Goal: Transaction & Acquisition: Purchase product/service

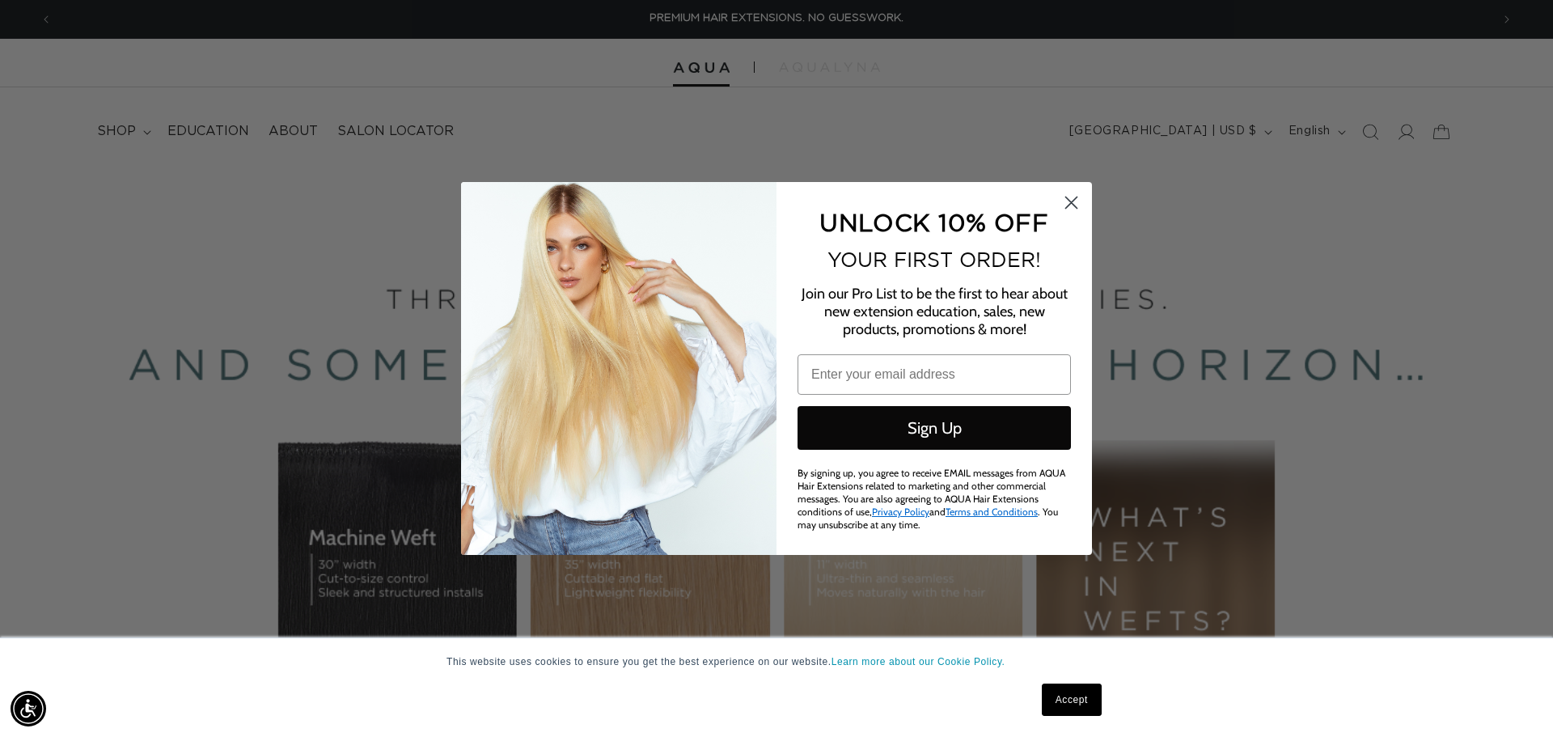
click at [1067, 199] on circle "Close dialog" at bounding box center [1071, 202] width 27 height 27
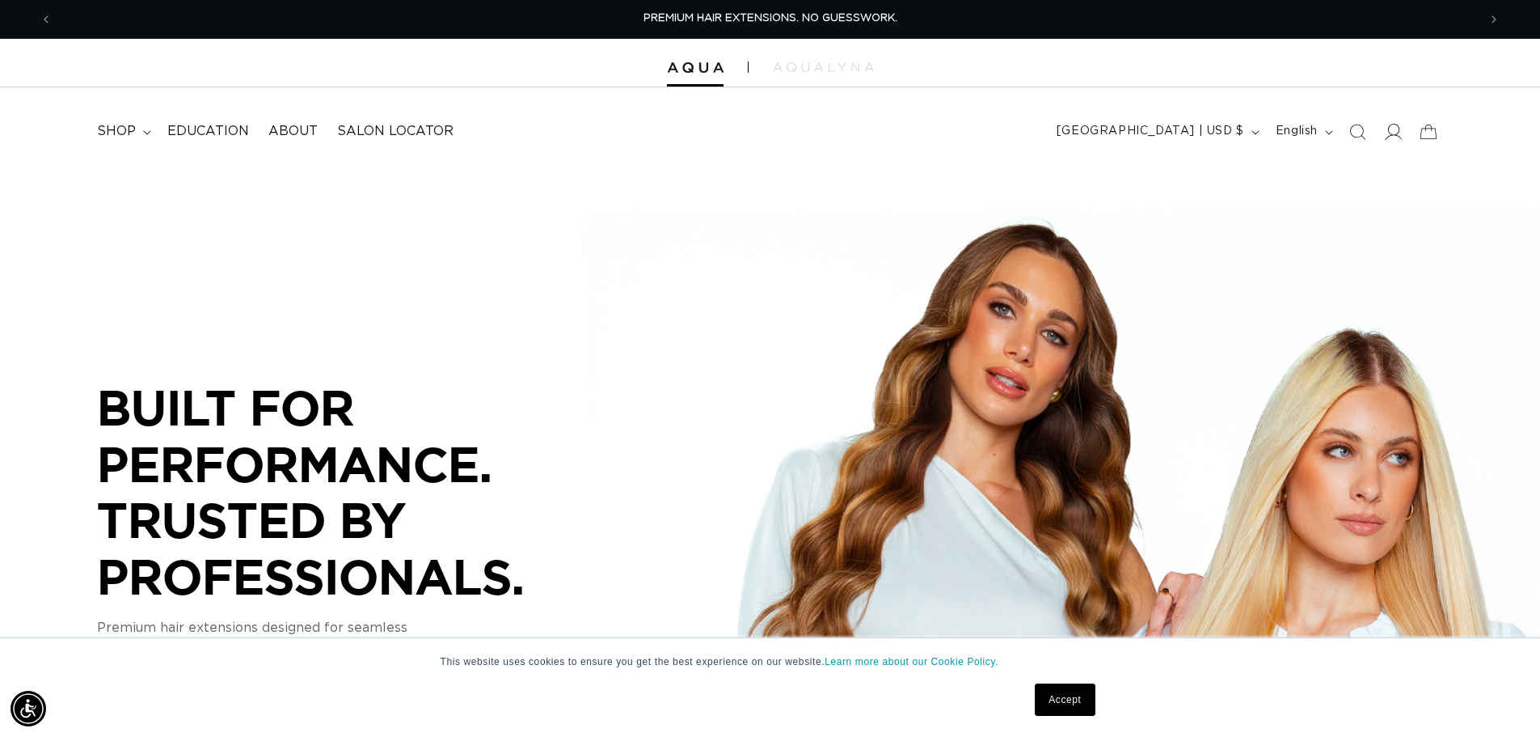
click at [1397, 136] on icon at bounding box center [1392, 131] width 17 height 17
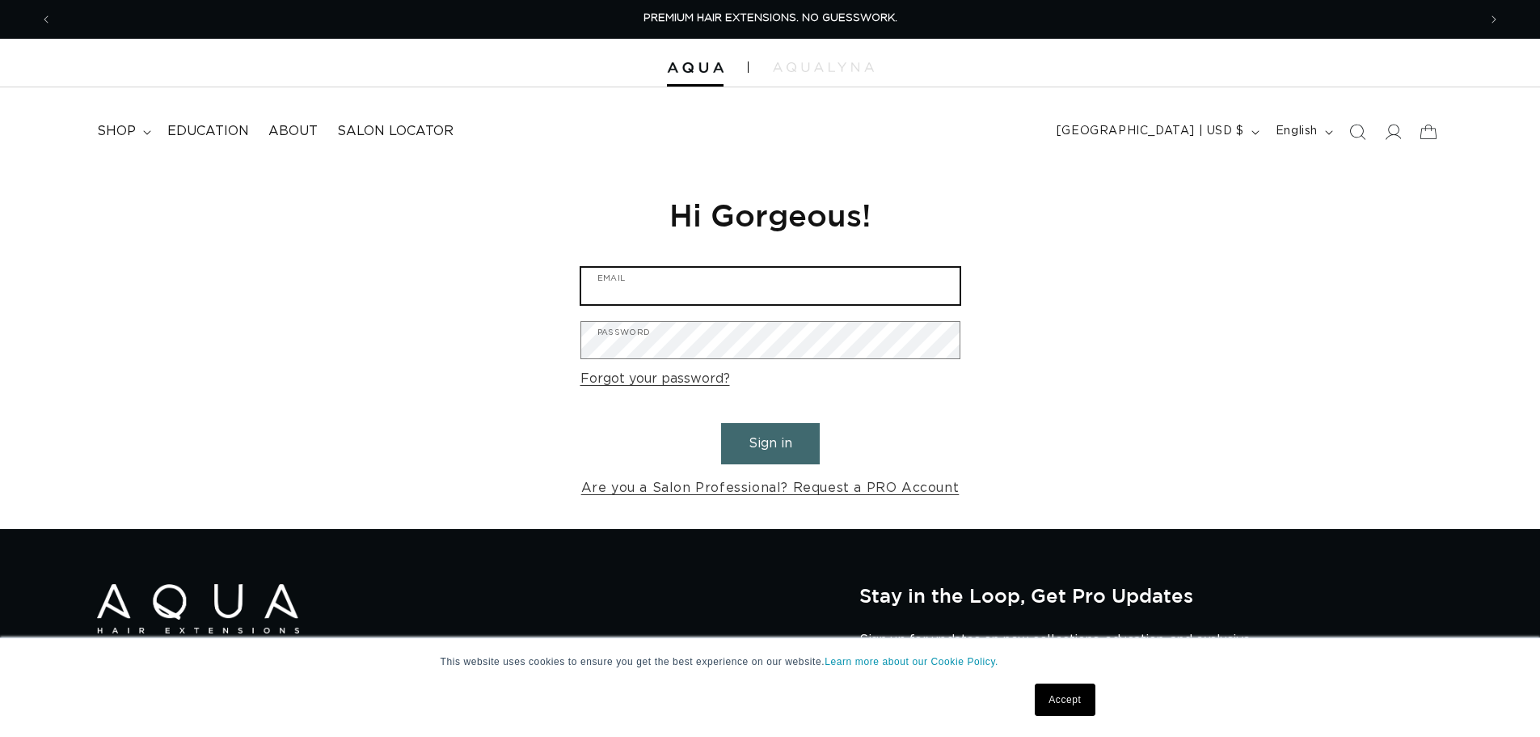
drag, startPoint x: 868, startPoint y: 284, endPoint x: 877, endPoint y: 280, distance: 9.0
click at [874, 281] on input "Email" at bounding box center [770, 286] width 378 height 36
type input "[EMAIL_ADDRESS][DOMAIN_NAME]"
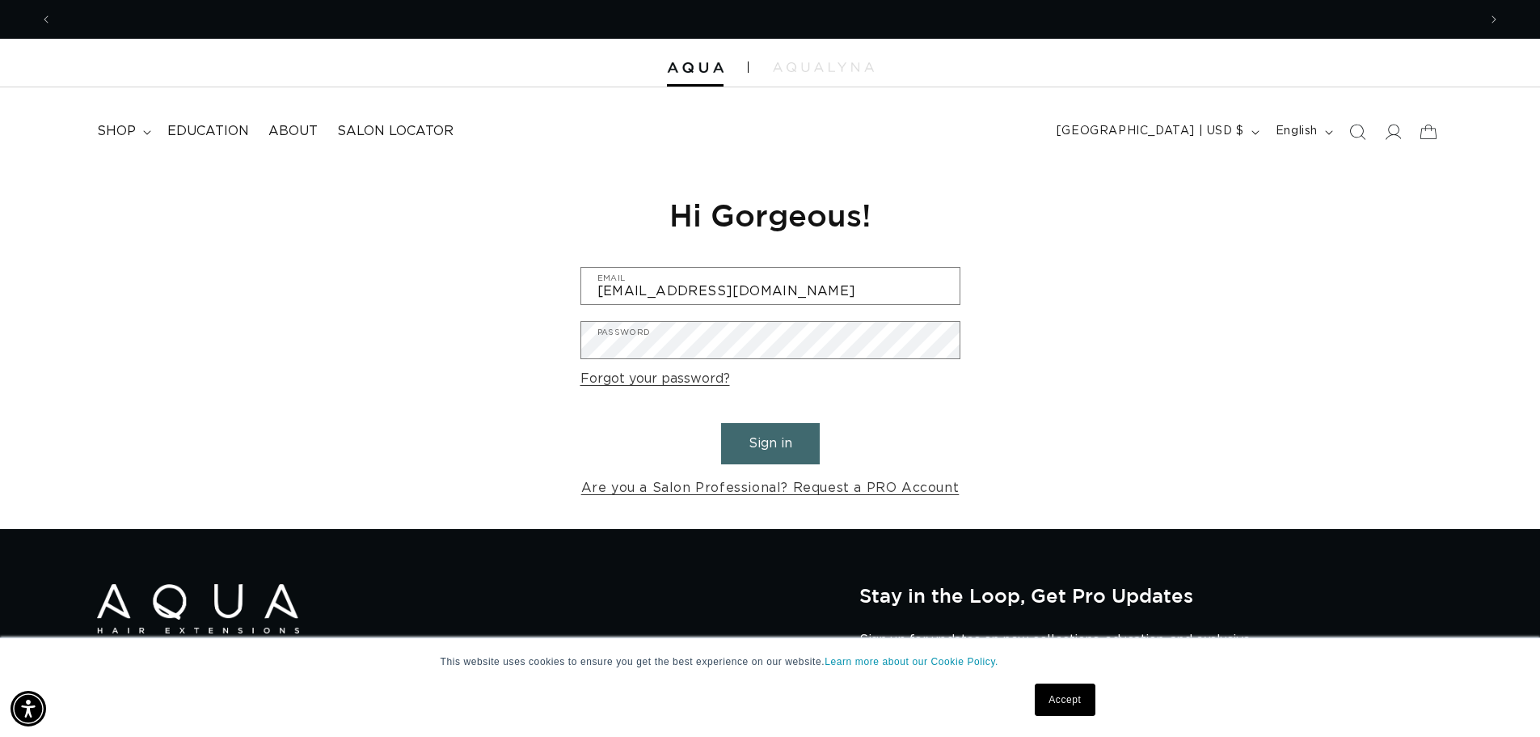
scroll to position [0, 1426]
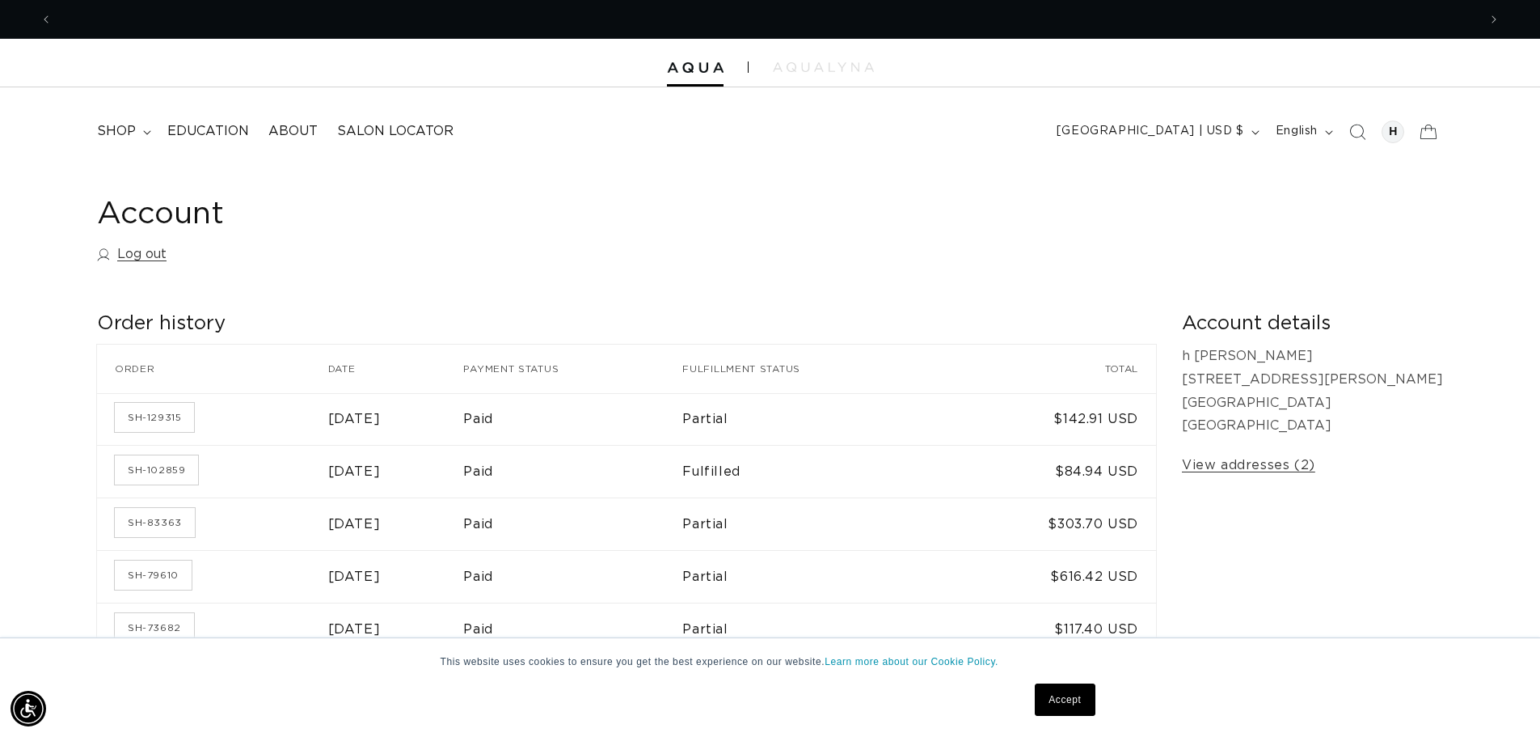
scroll to position [0, 2851]
click at [112, 129] on span "shop" at bounding box center [116, 131] width 39 height 17
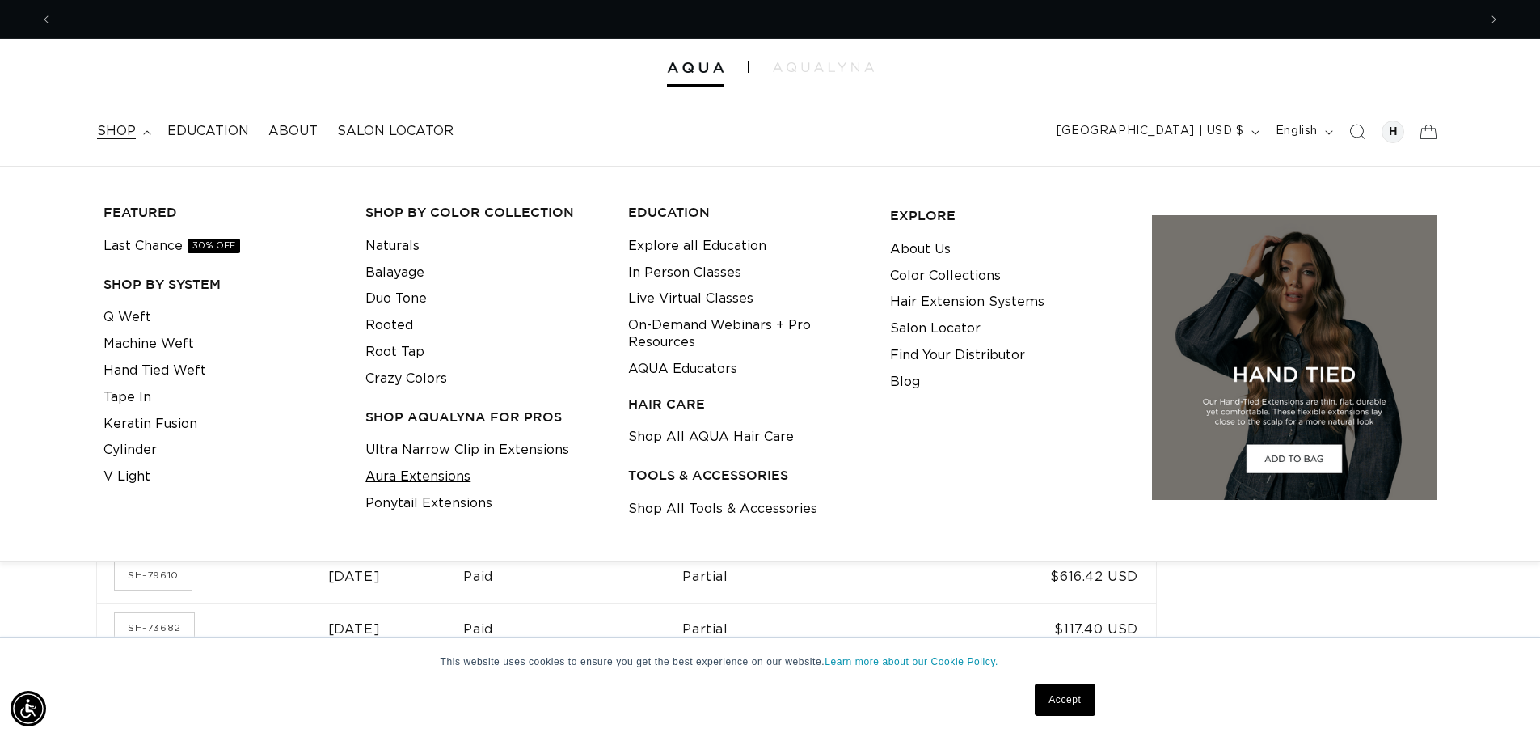
scroll to position [0, 0]
click at [423, 446] on link "Ultra Narrow Clip in Extensions" at bounding box center [468, 450] width 204 height 27
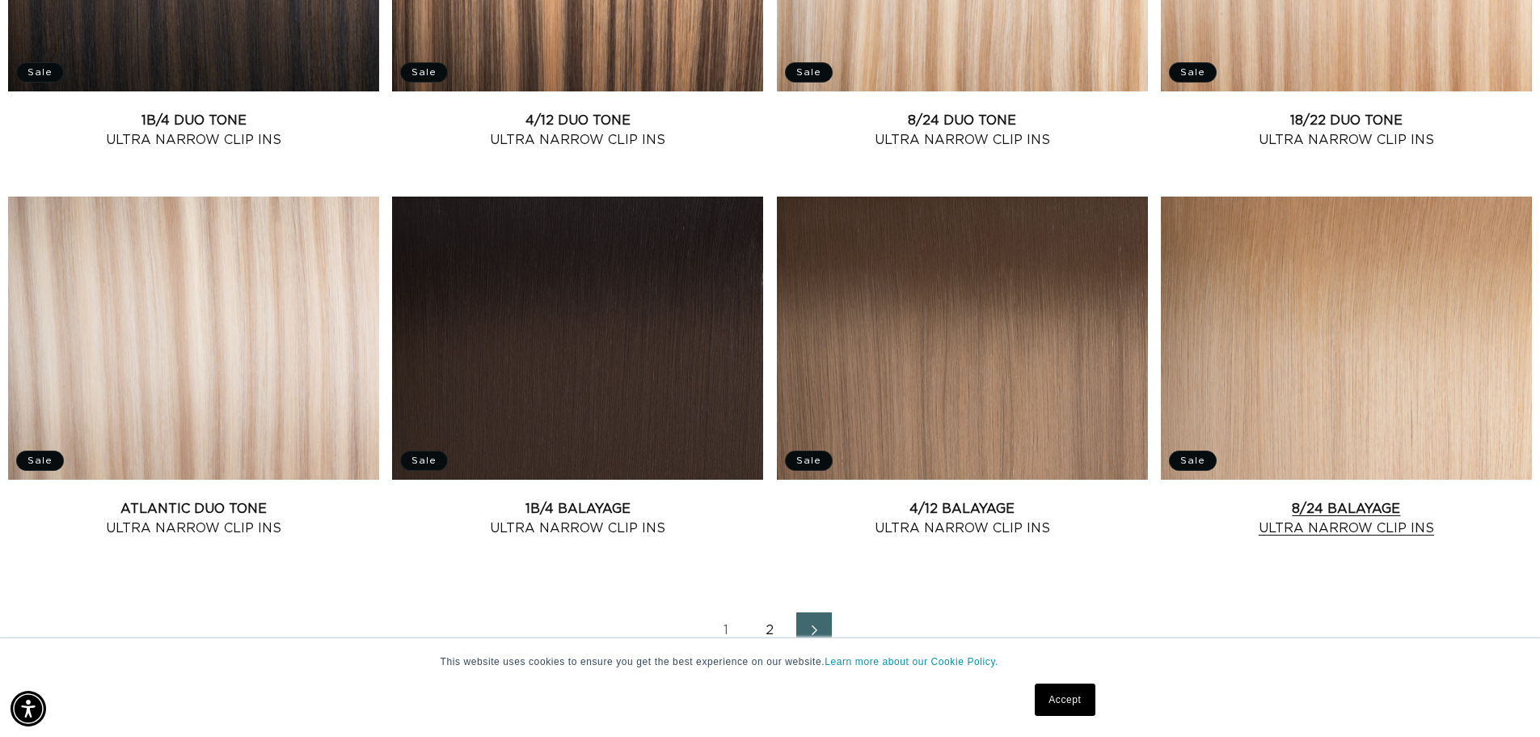
click at [1228, 499] on link "8/24 Balayage Ultra Narrow Clip Ins" at bounding box center [1346, 518] width 371 height 39
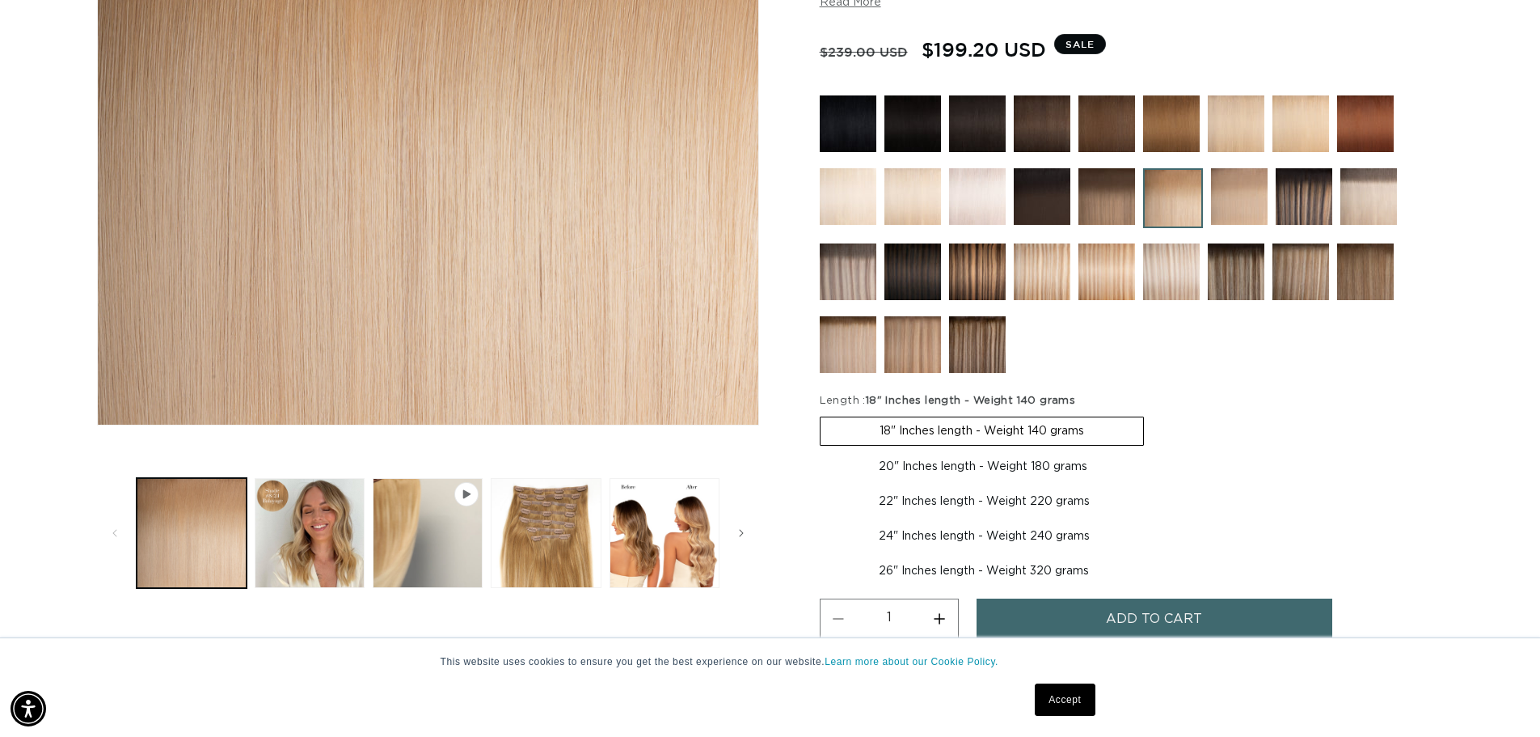
scroll to position [404, 0]
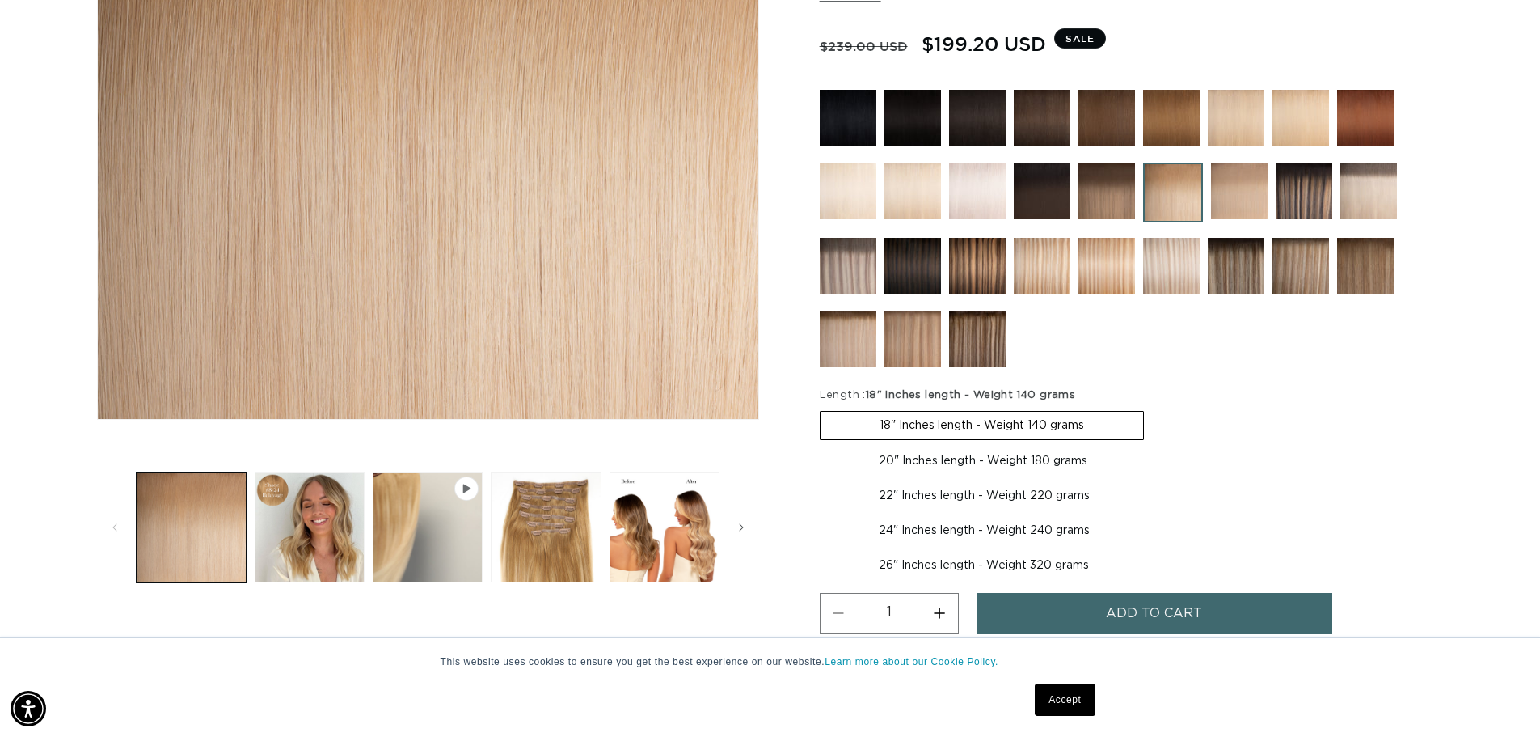
click at [1110, 197] on img at bounding box center [1107, 191] width 57 height 57
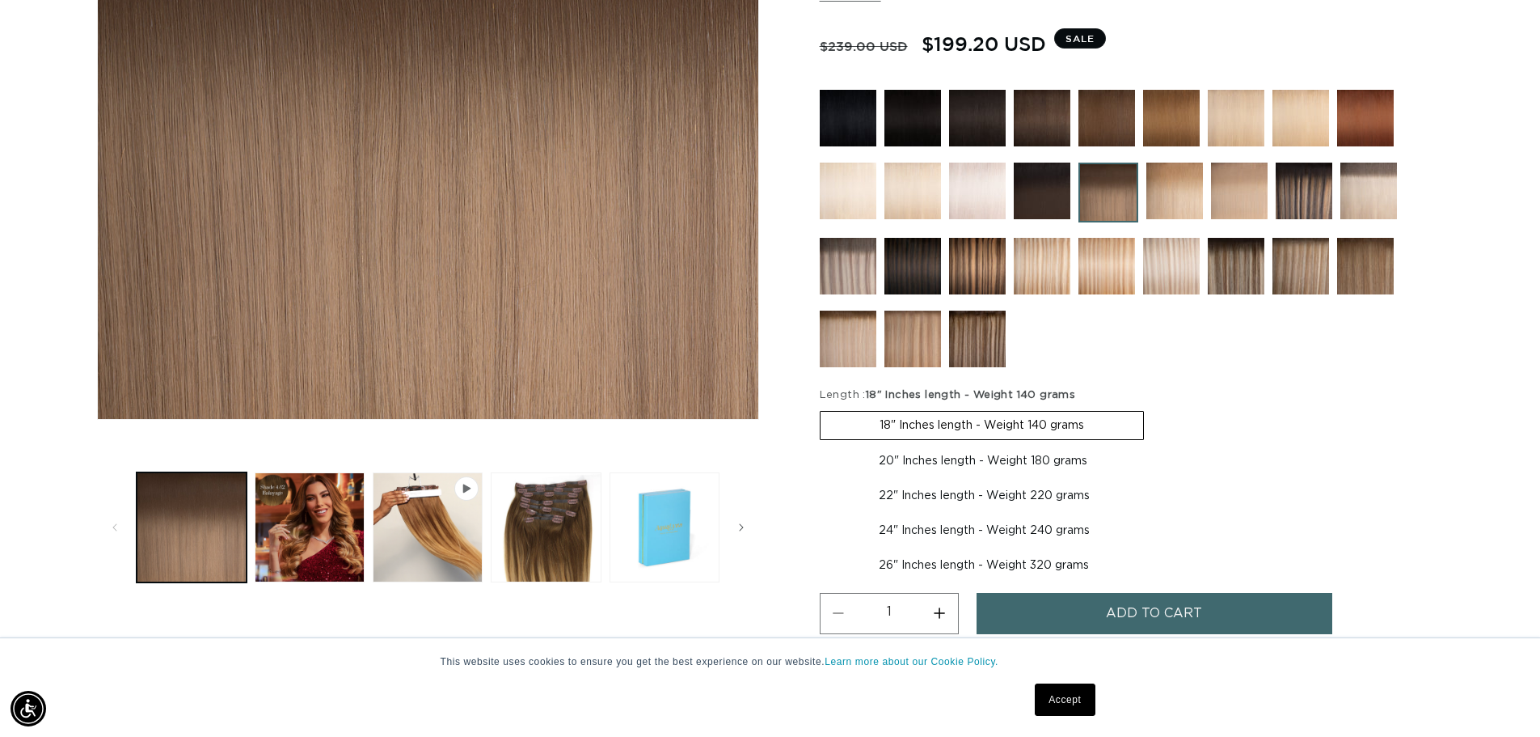
scroll to position [0, 1426]
click at [1111, 272] on img at bounding box center [1107, 266] width 57 height 57
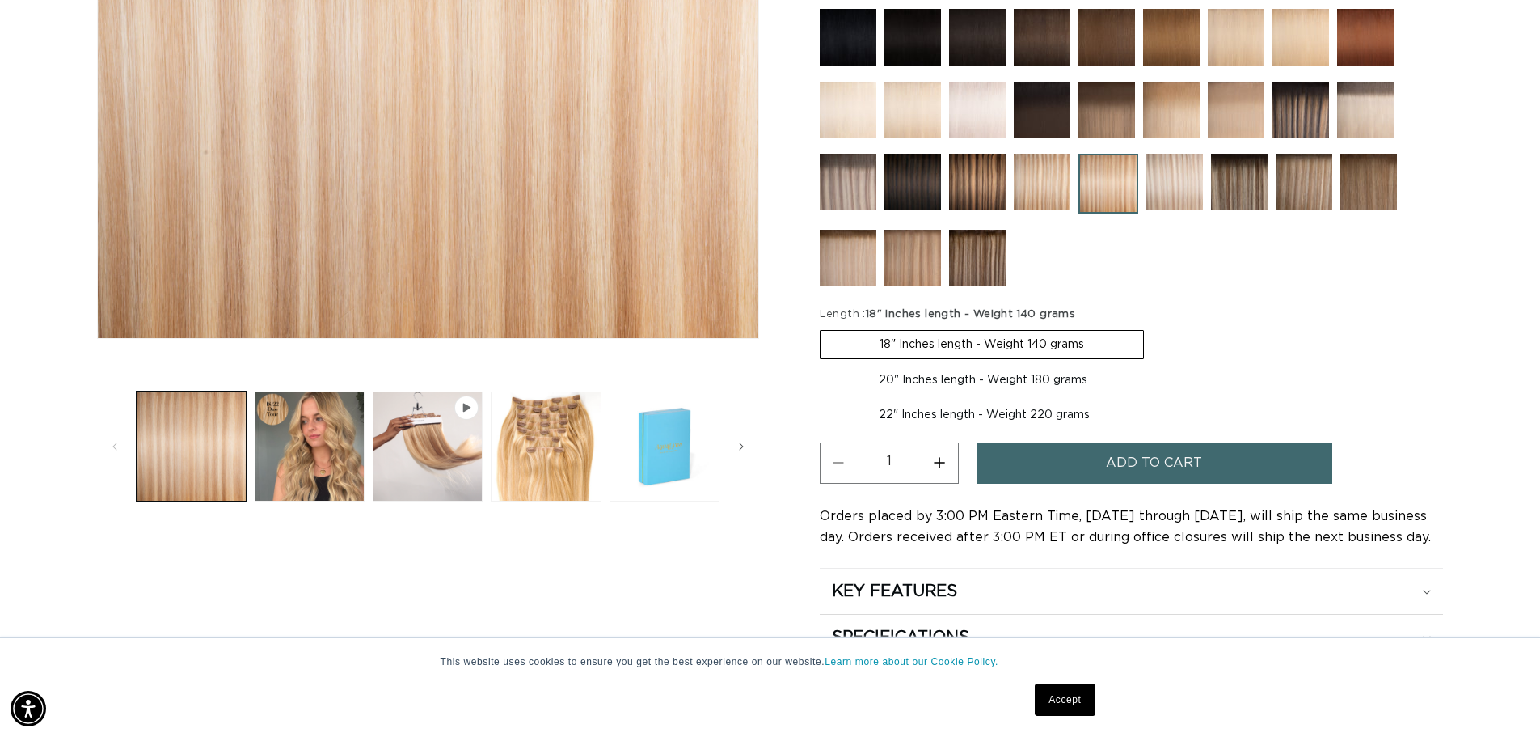
scroll to position [0, 1426]
click at [1173, 121] on img at bounding box center [1171, 110] width 57 height 57
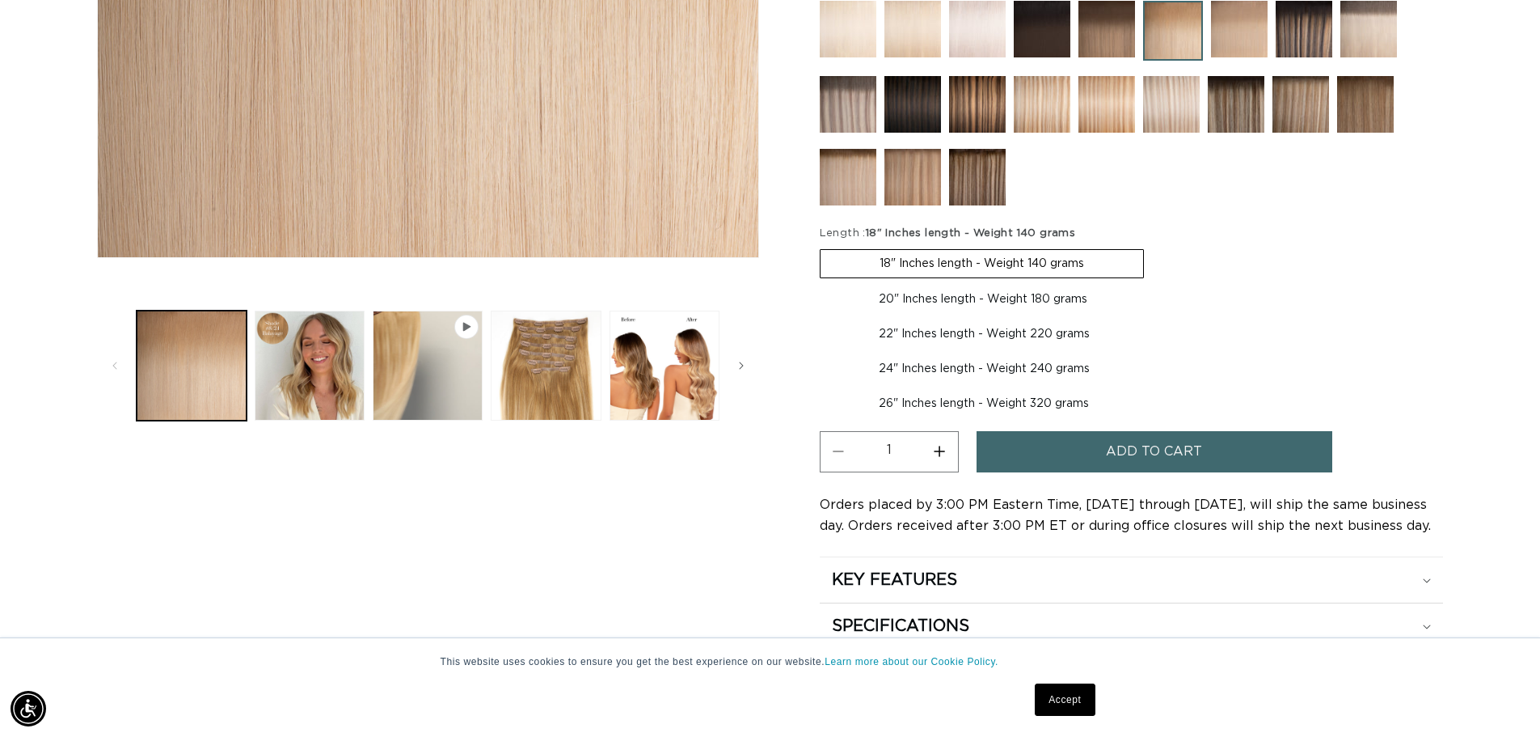
click at [1109, 450] on span "Add to cart" at bounding box center [1154, 451] width 96 height 41
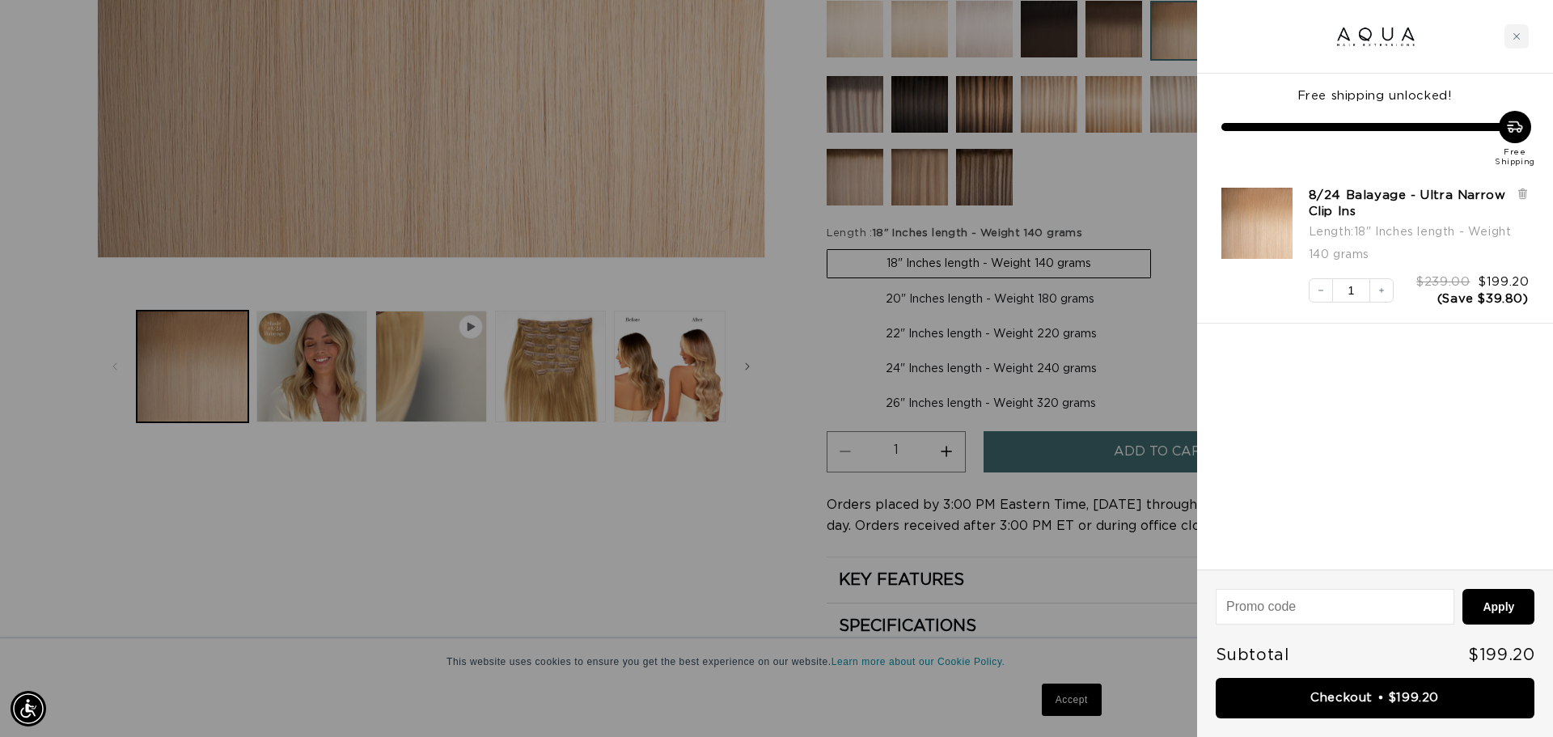
click at [1163, 210] on div at bounding box center [776, 368] width 1553 height 737
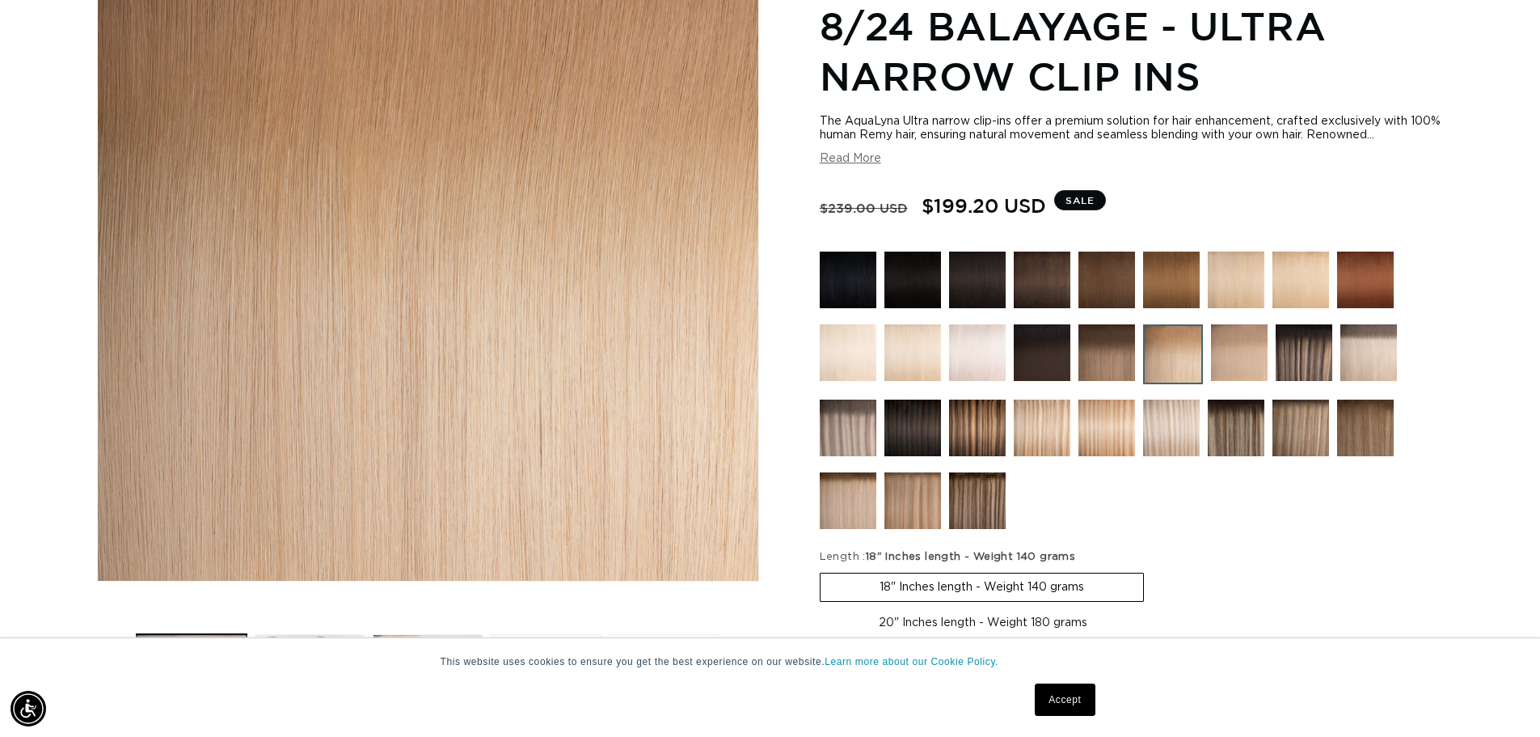
scroll to position [0, 1426]
click at [839, 423] on img at bounding box center [848, 427] width 57 height 57
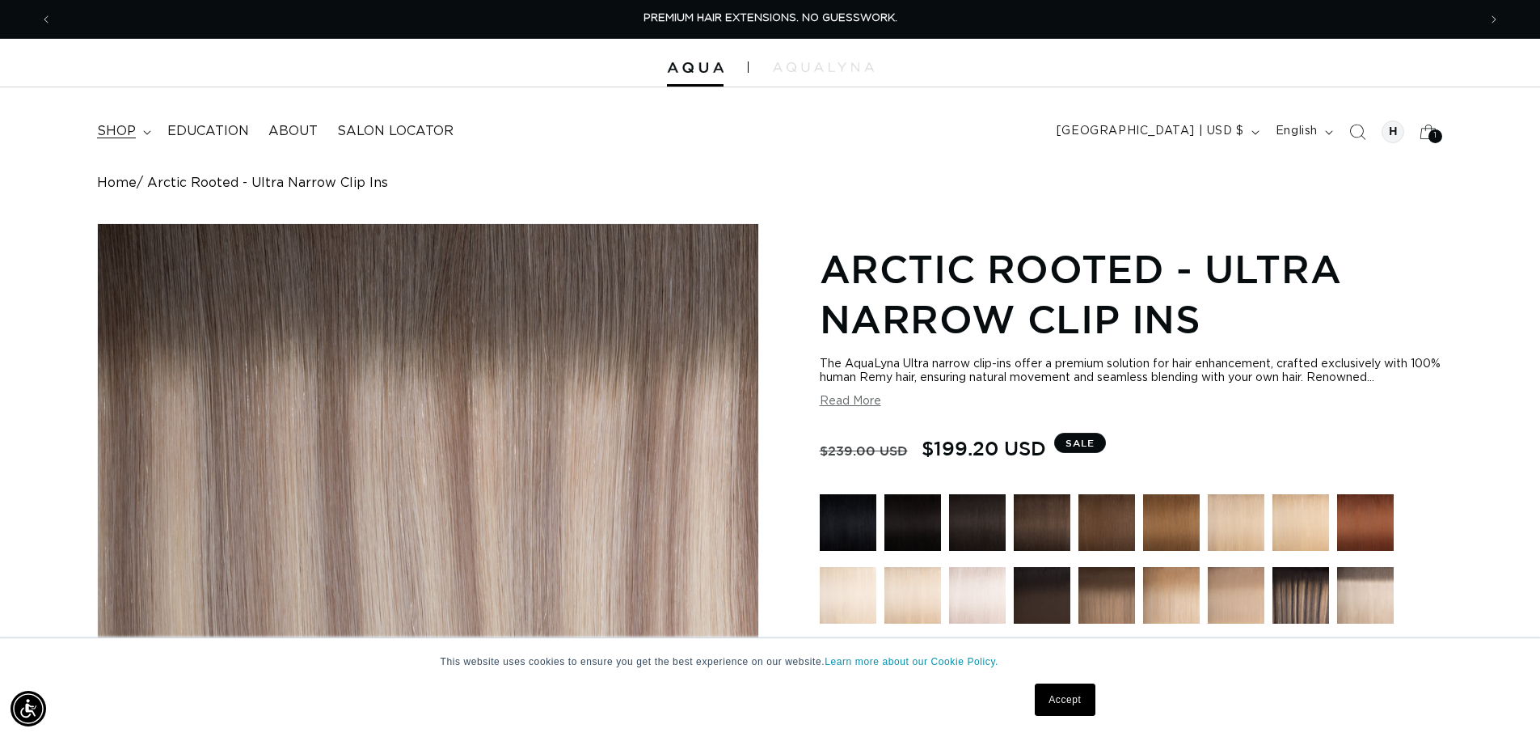
click at [115, 130] on span "shop" at bounding box center [116, 131] width 39 height 17
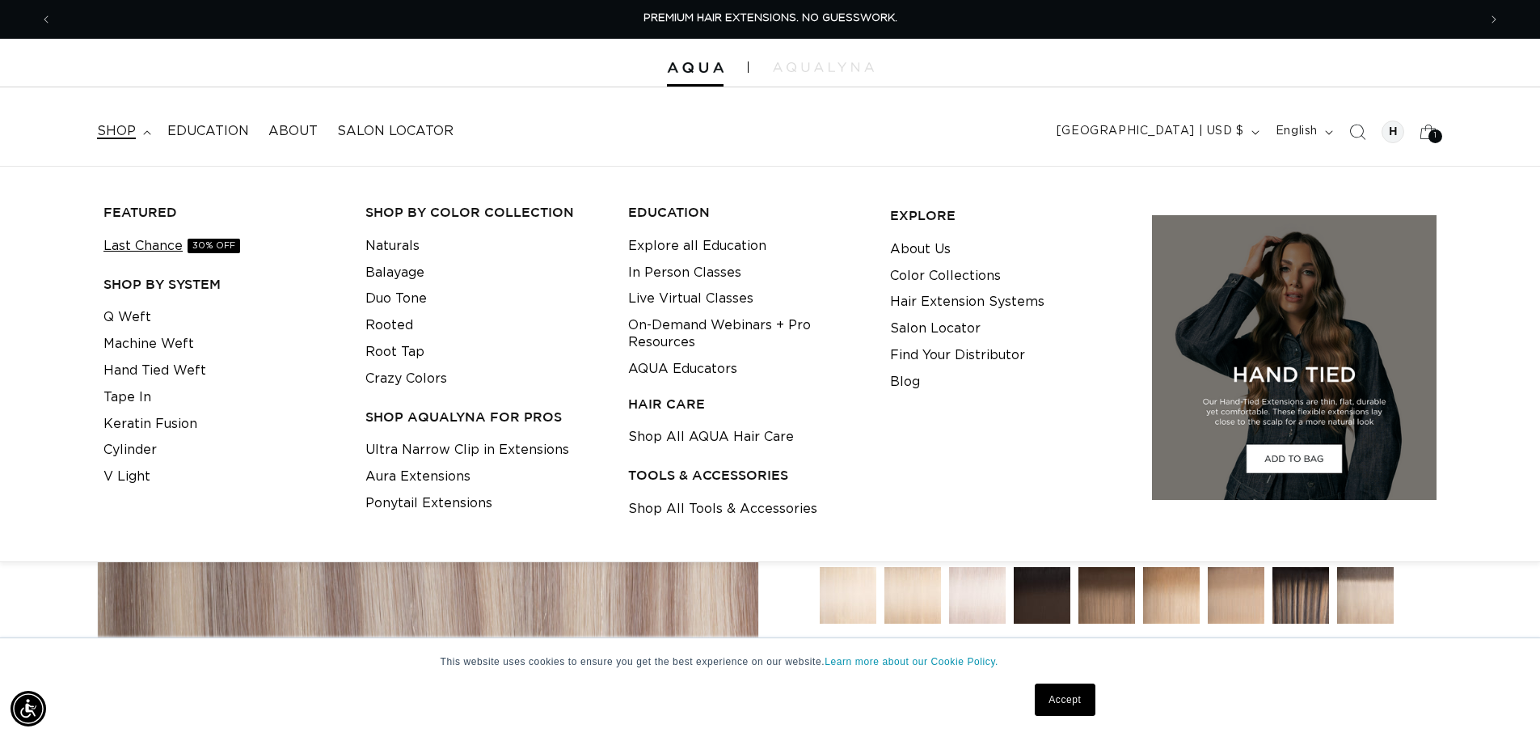
click at [141, 244] on link "Last Chance 30% OFF" at bounding box center [172, 246] width 137 height 27
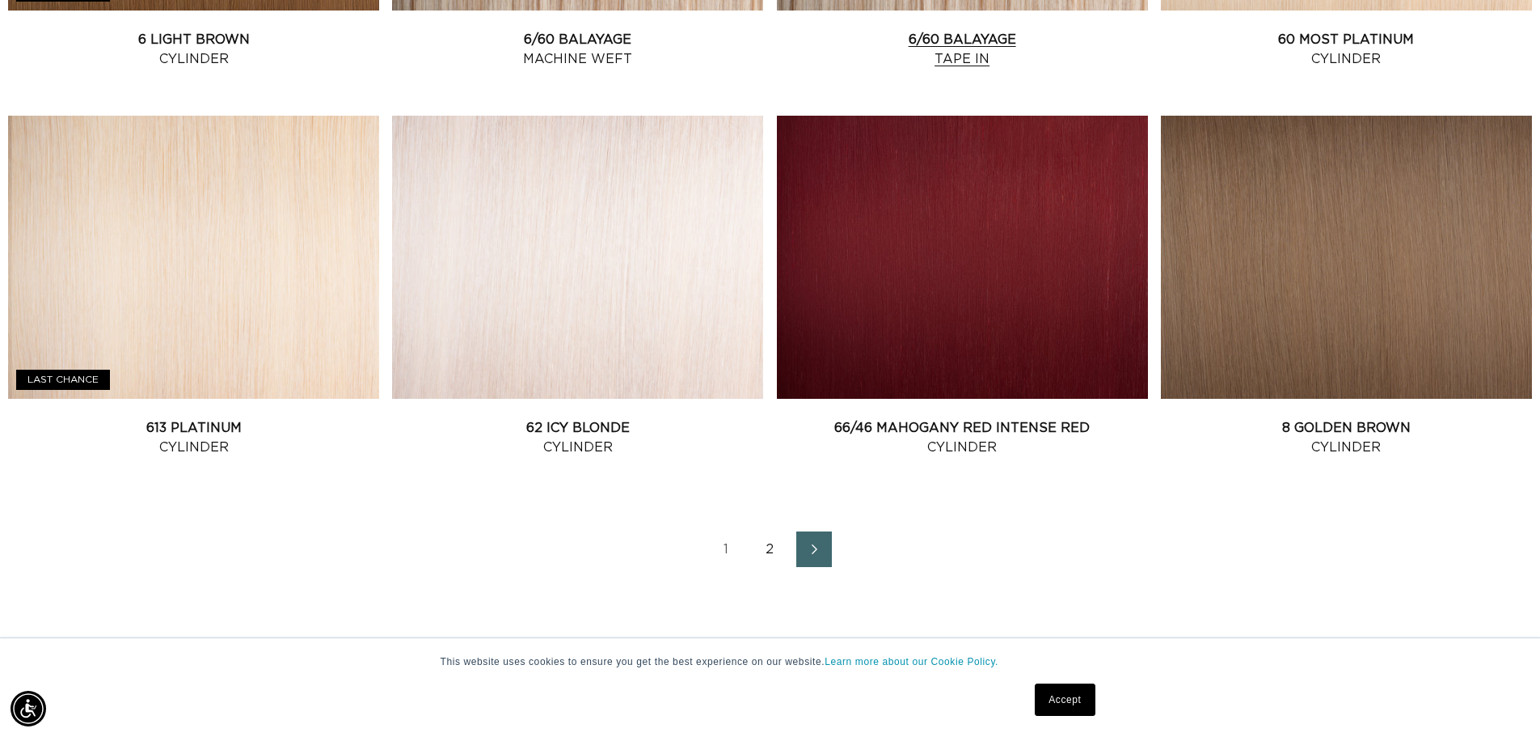
scroll to position [0, 2851]
click at [809, 538] on link "Next page" at bounding box center [815, 549] width 36 height 36
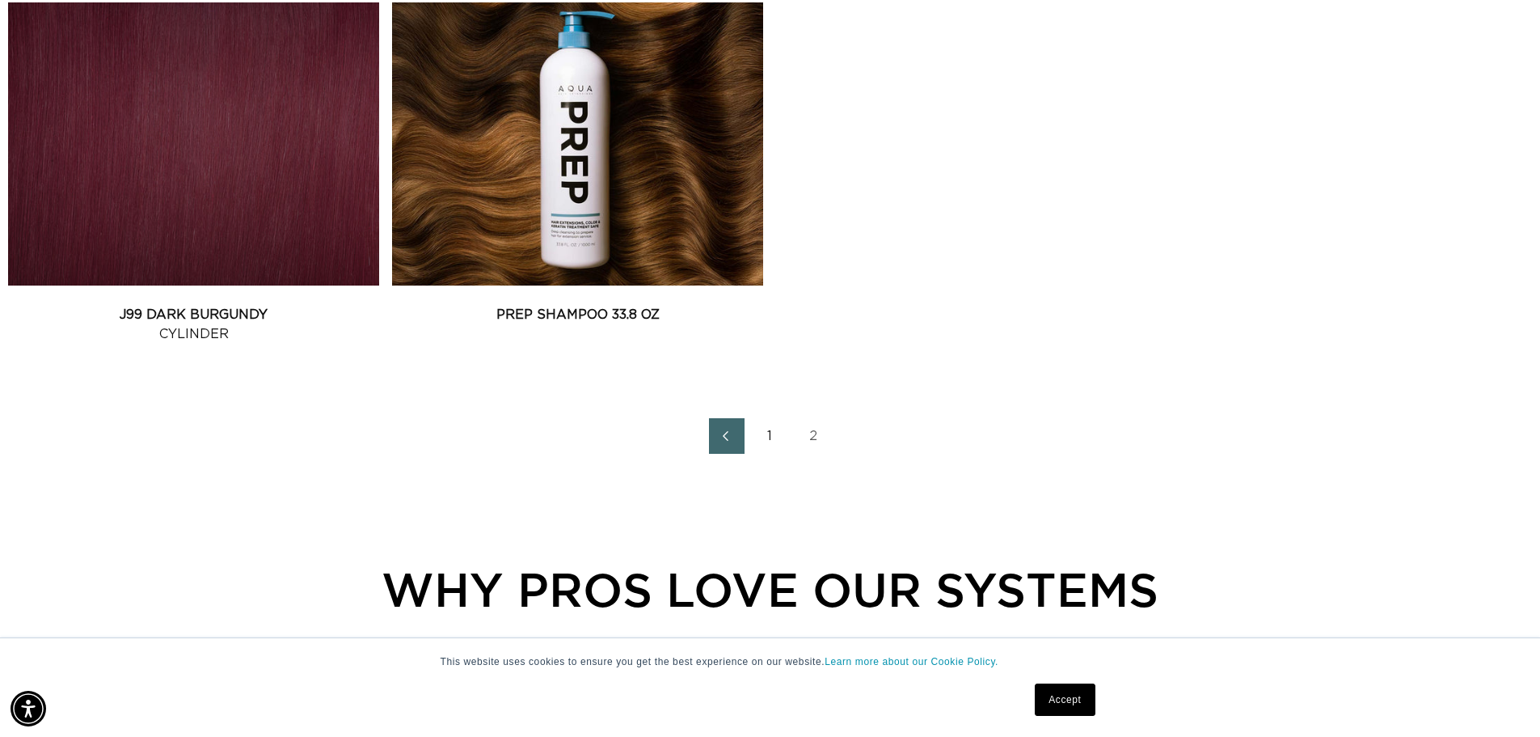
scroll to position [0, 1426]
click at [771, 434] on link "1" at bounding box center [771, 436] width 36 height 36
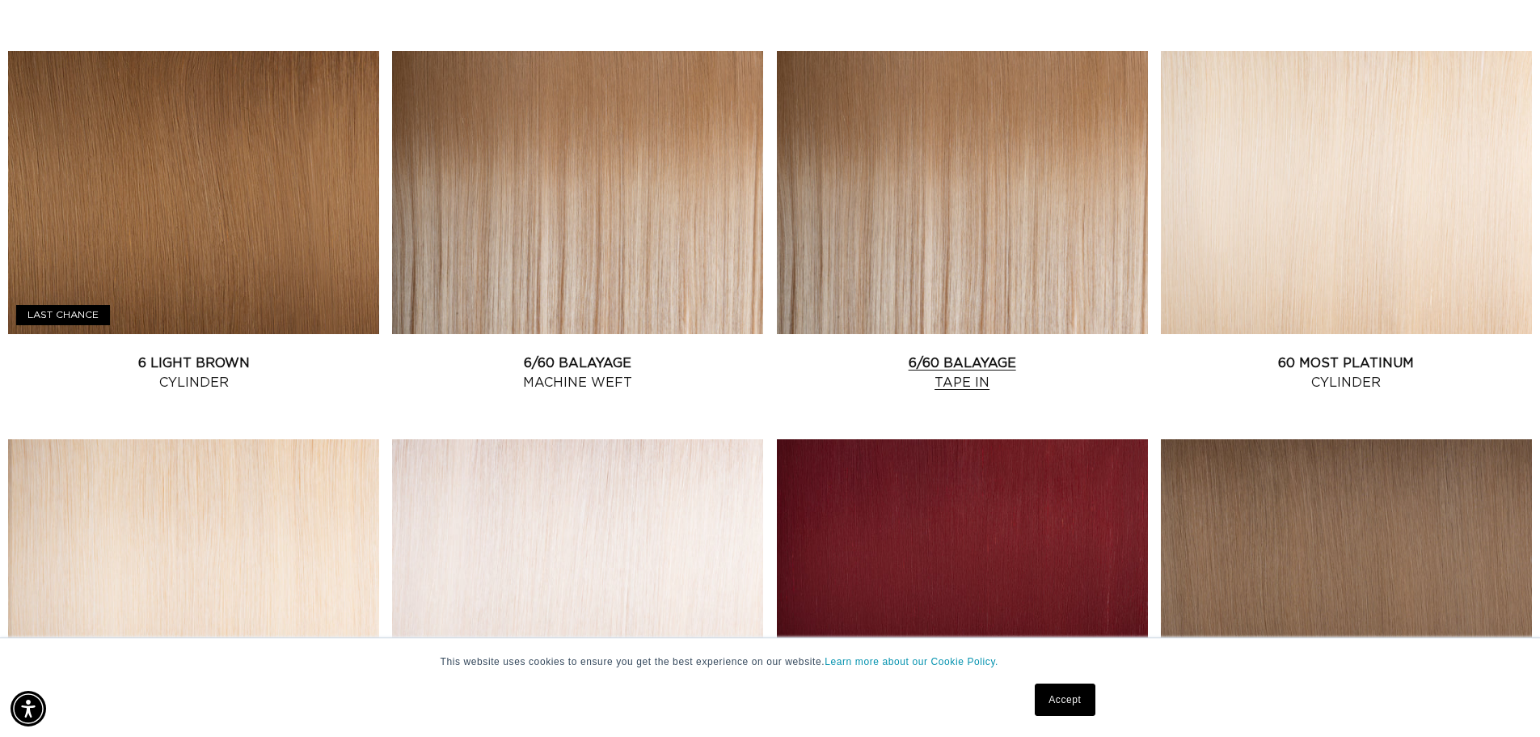
scroll to position [0, 1426]
click at [867, 353] on link "6/60 Balayage Tape In" at bounding box center [962, 372] width 371 height 39
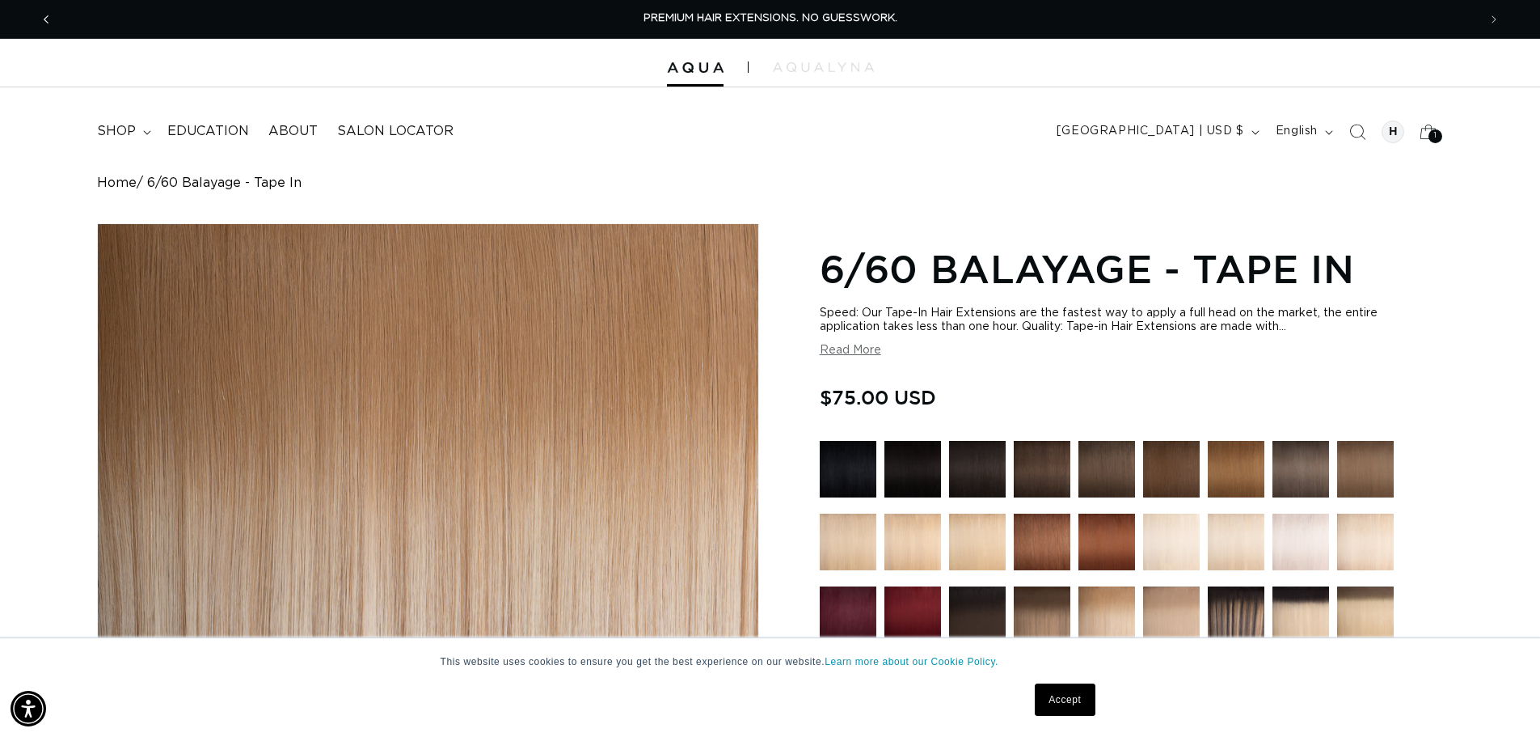
click at [45, 19] on icon "Previous announcement" at bounding box center [47, 20] width 6 height 18
click at [104, 133] on span "shop" at bounding box center [116, 131] width 39 height 17
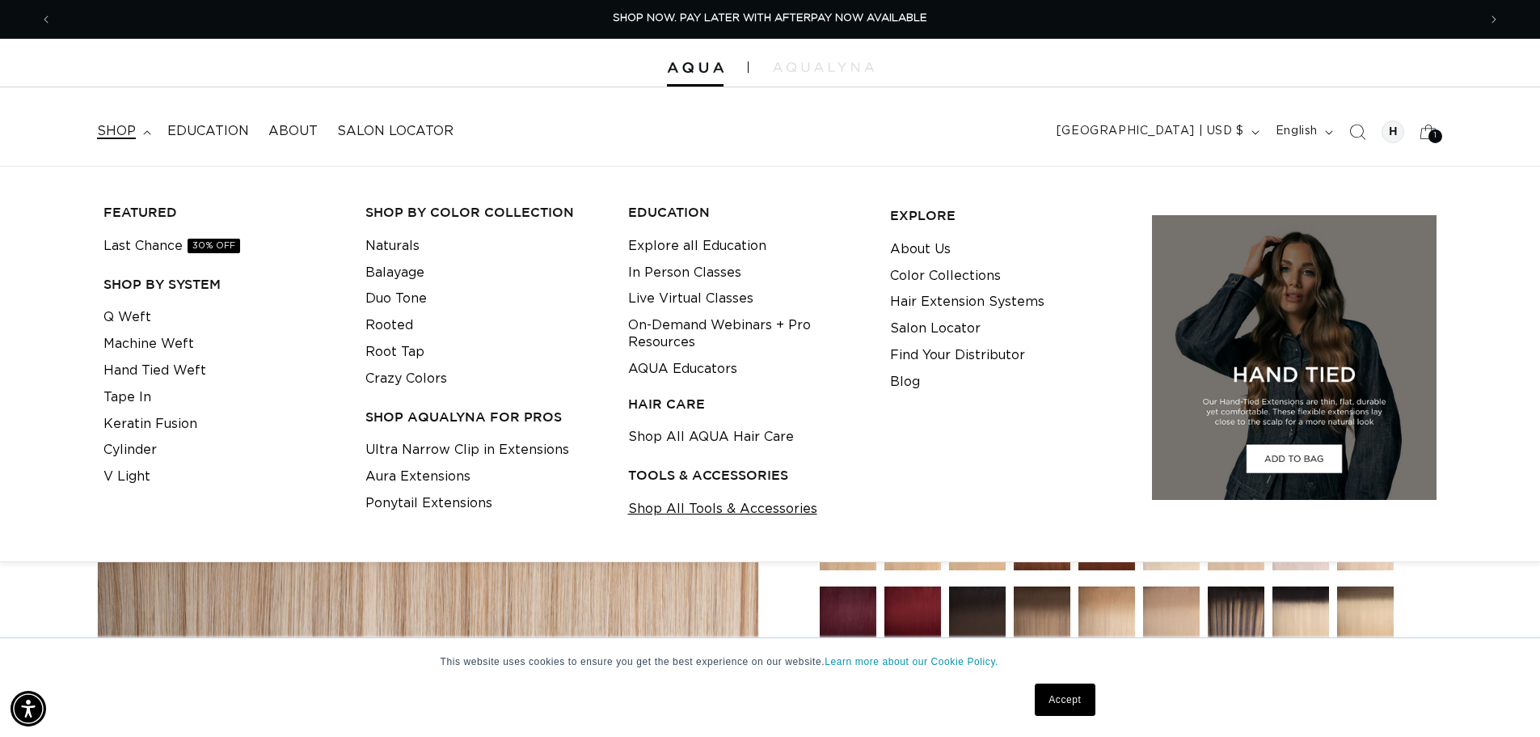
click at [666, 509] on link "Shop All Tools & Accessories" at bounding box center [722, 509] width 189 height 27
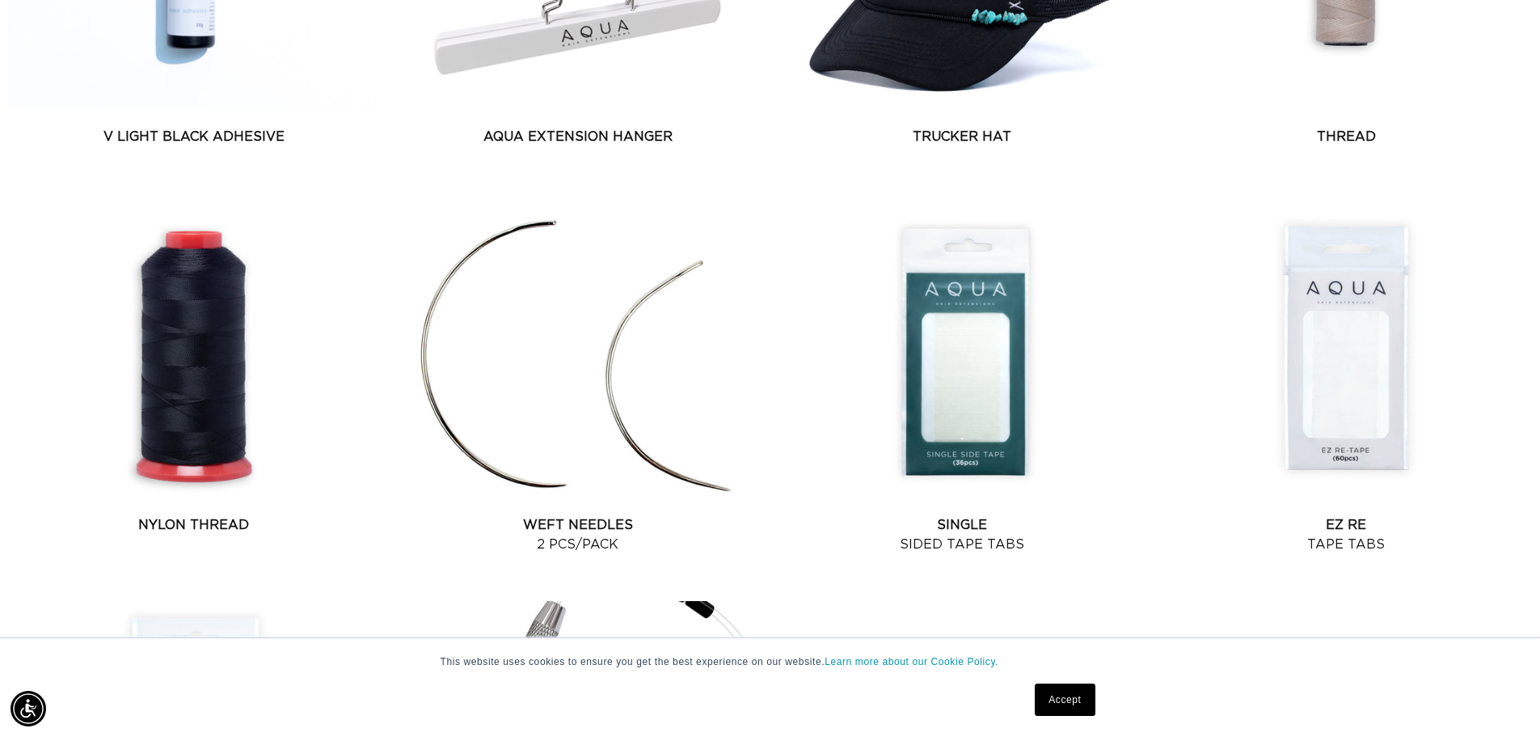
scroll to position [0, 2851]
click at [1336, 541] on link "EZ Re Tape Tabs" at bounding box center [1346, 534] width 371 height 39
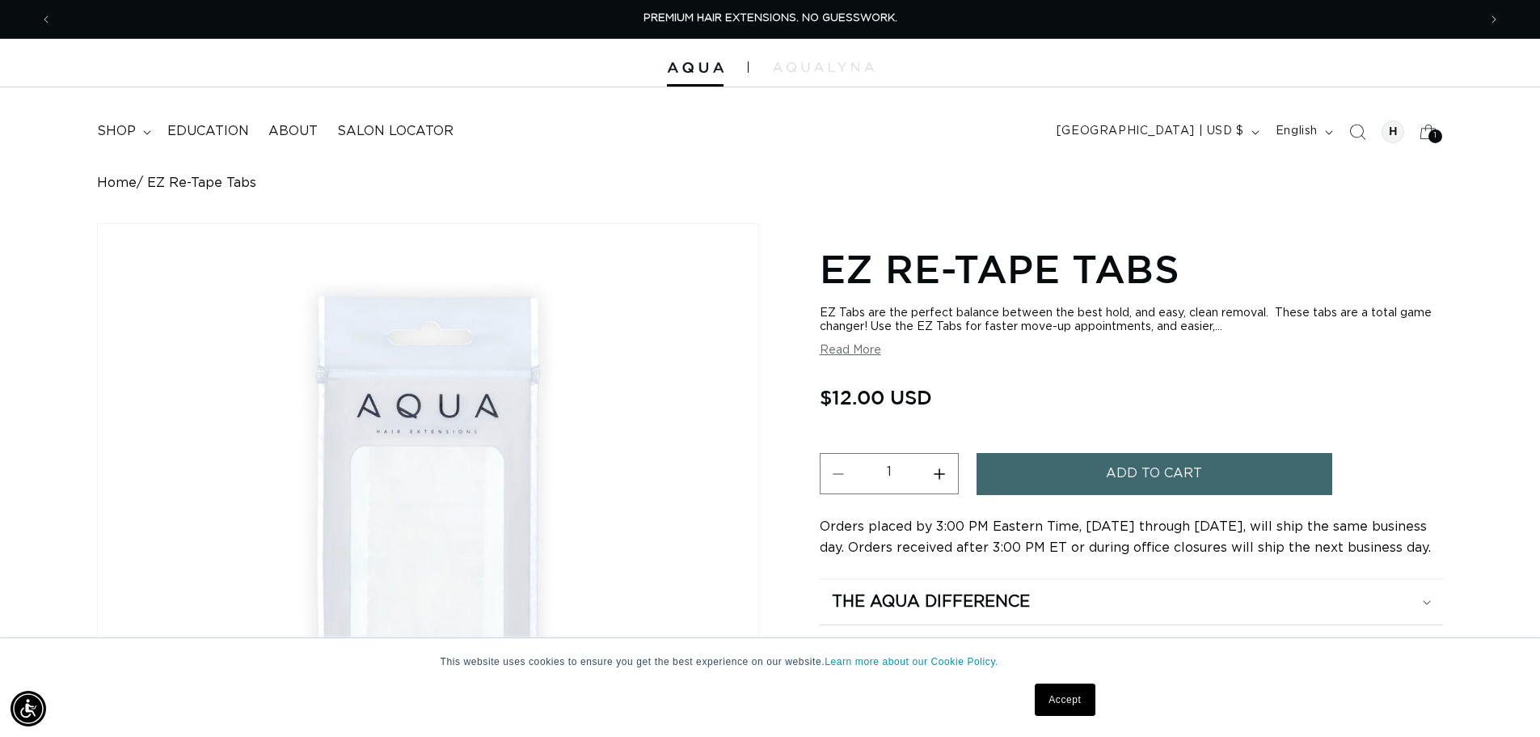
click at [944, 474] on button "Increase quantity for EZ Re-Tape Tabs" at bounding box center [940, 473] width 36 height 41
type input "3"
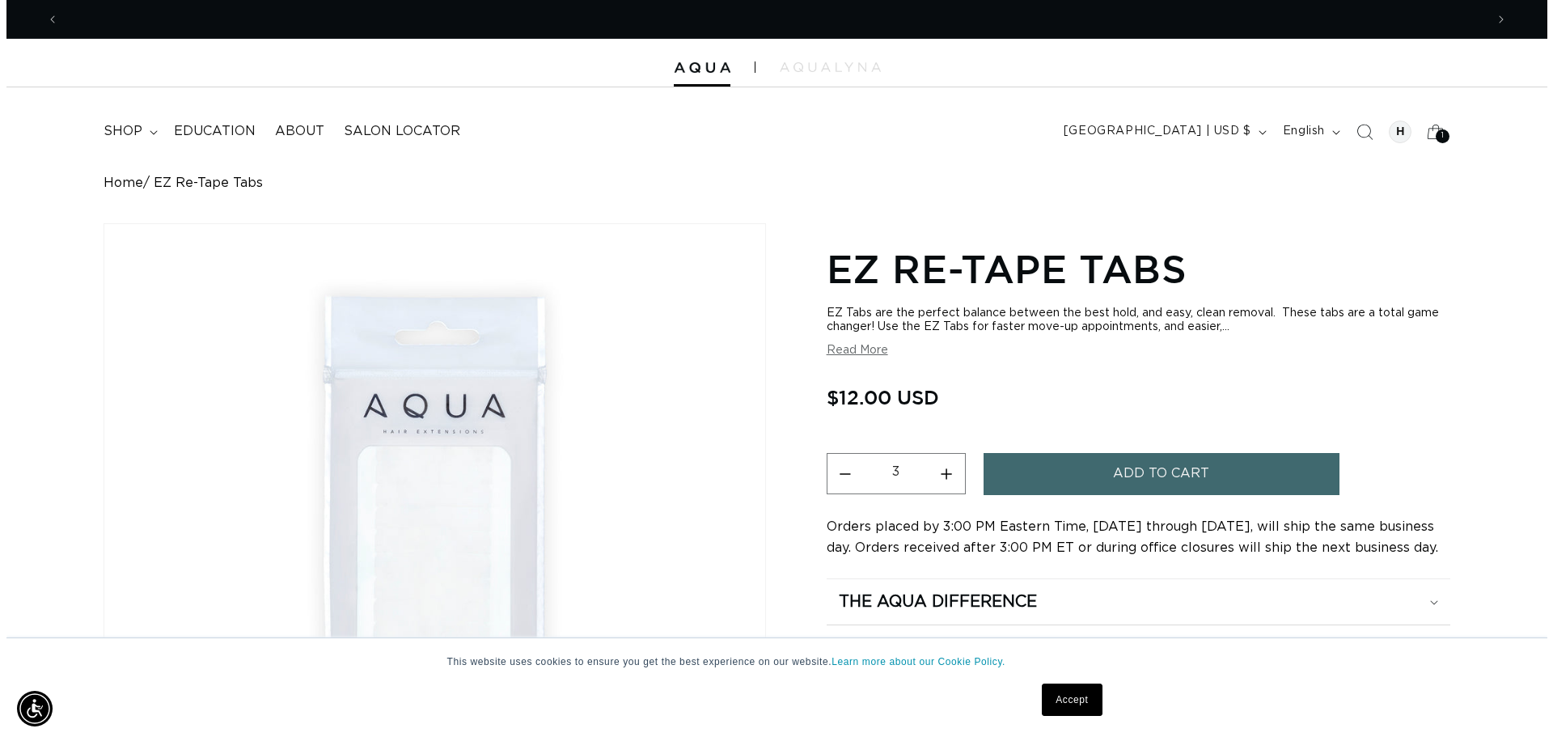
scroll to position [0, 1426]
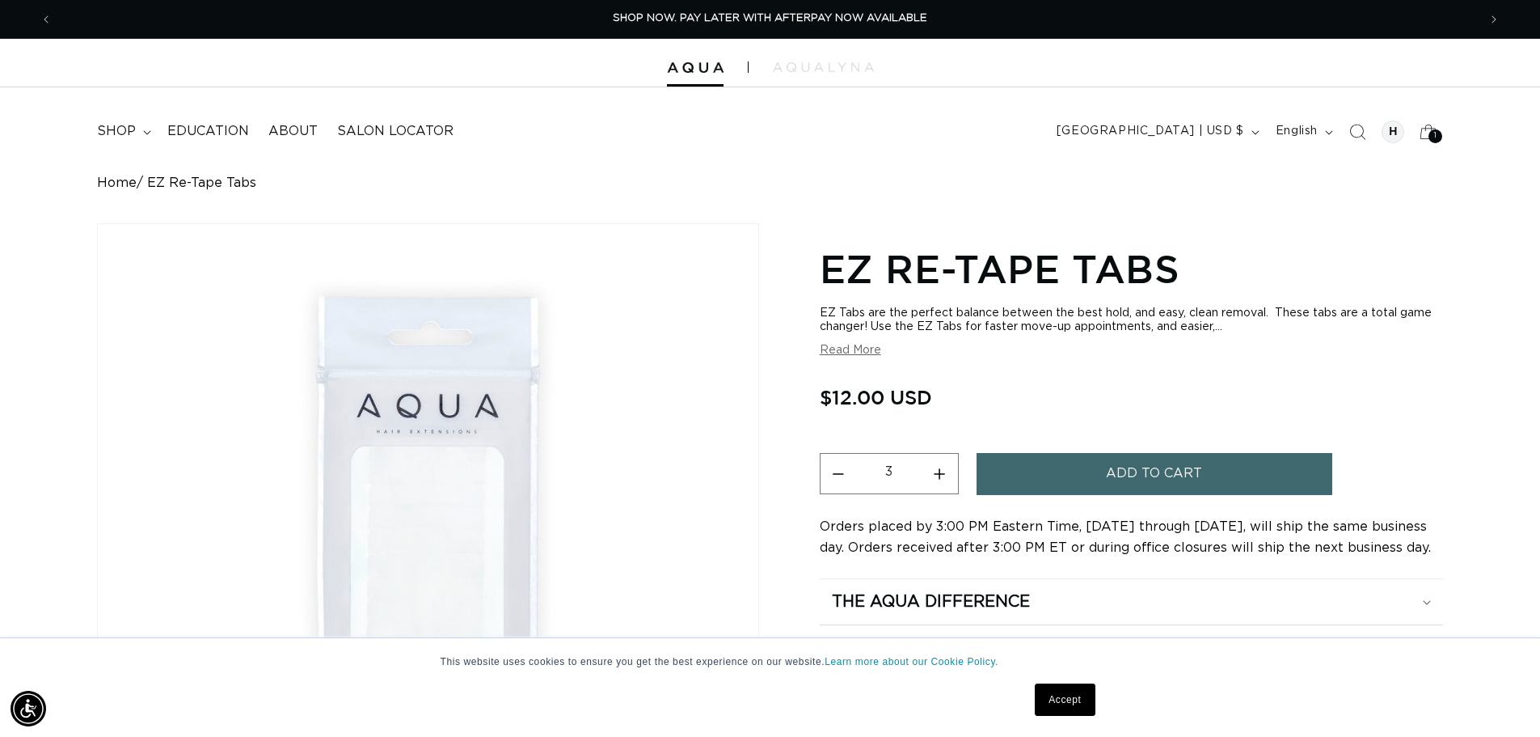
click at [1124, 463] on span "Add to cart" at bounding box center [1154, 473] width 96 height 41
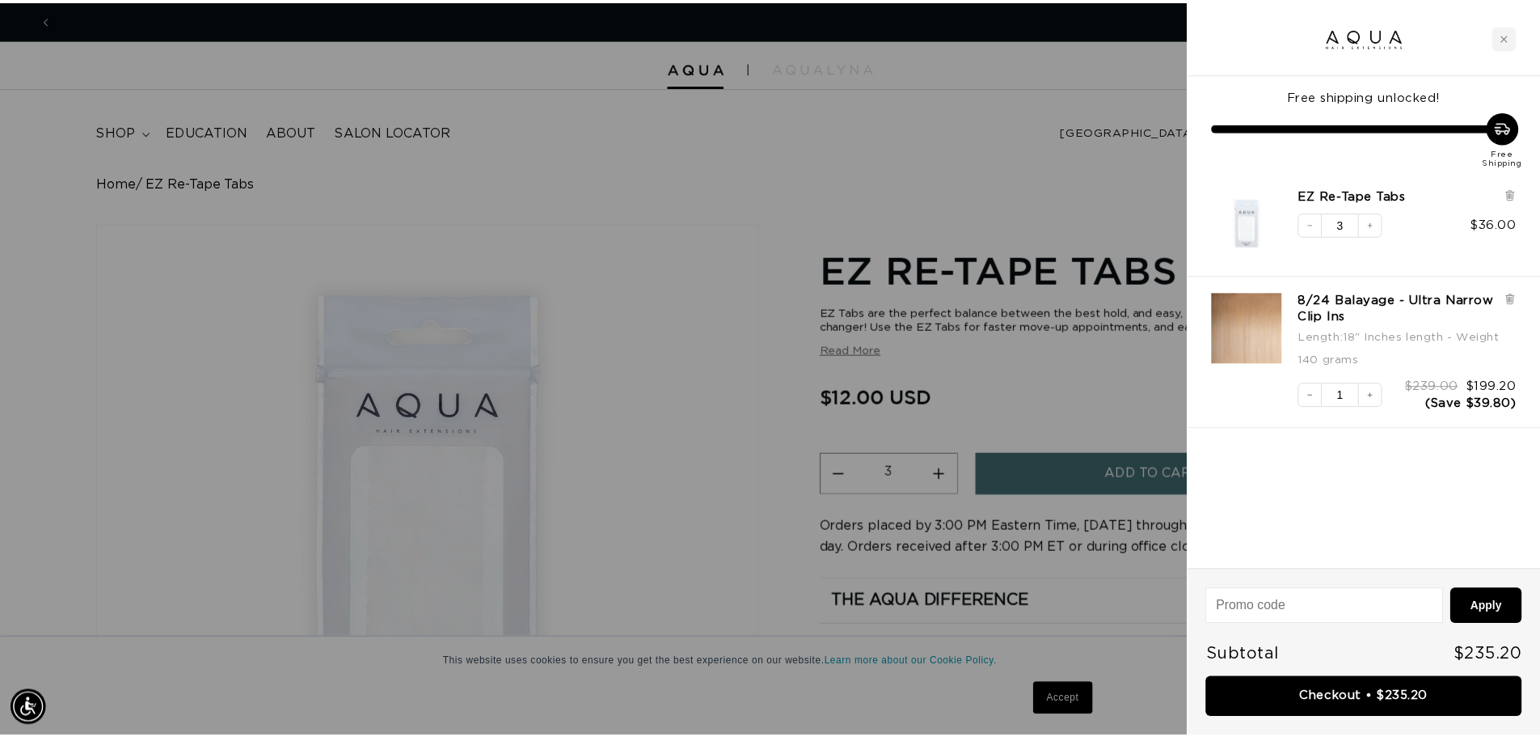
scroll to position [0, 2876]
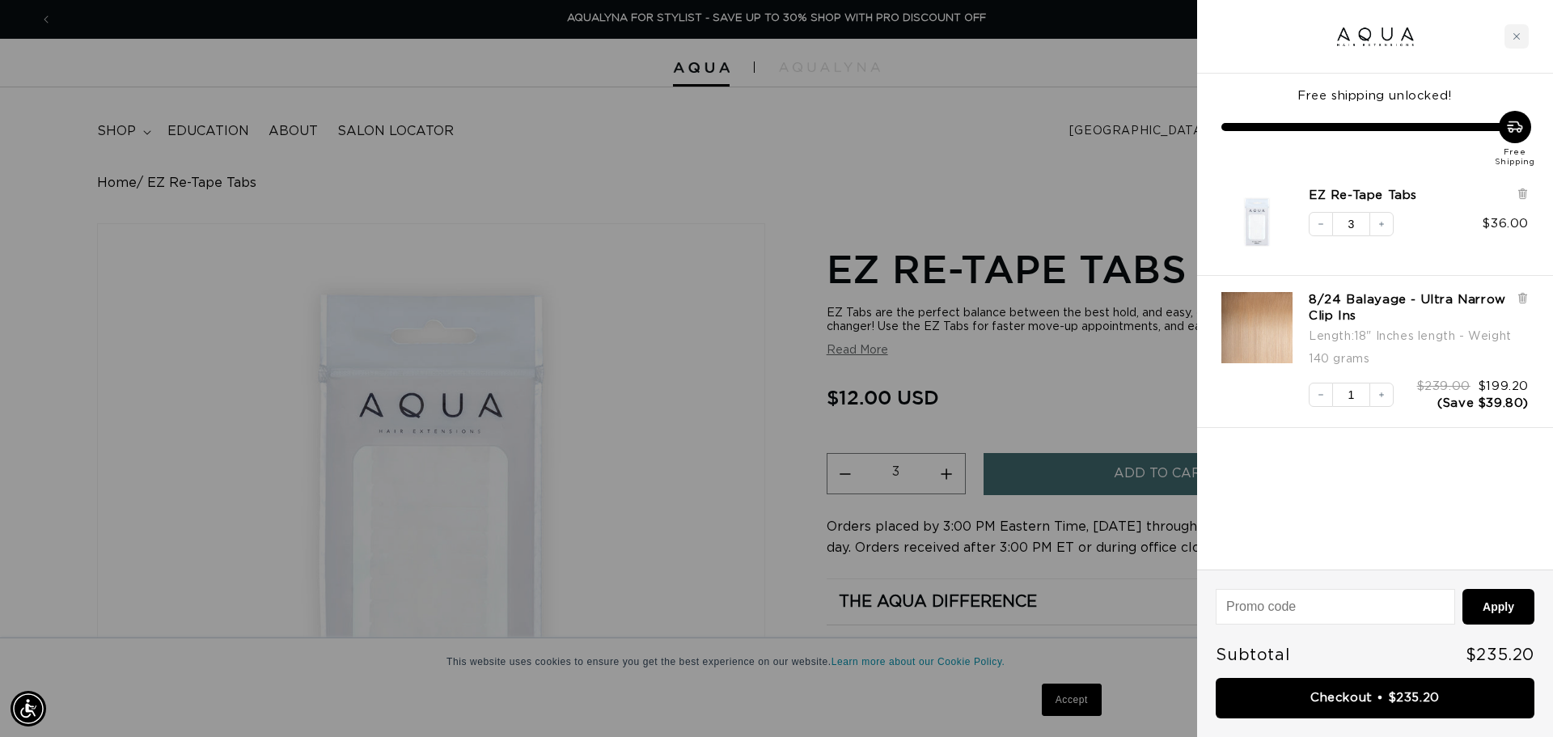
click at [1105, 419] on div at bounding box center [776, 368] width 1553 height 737
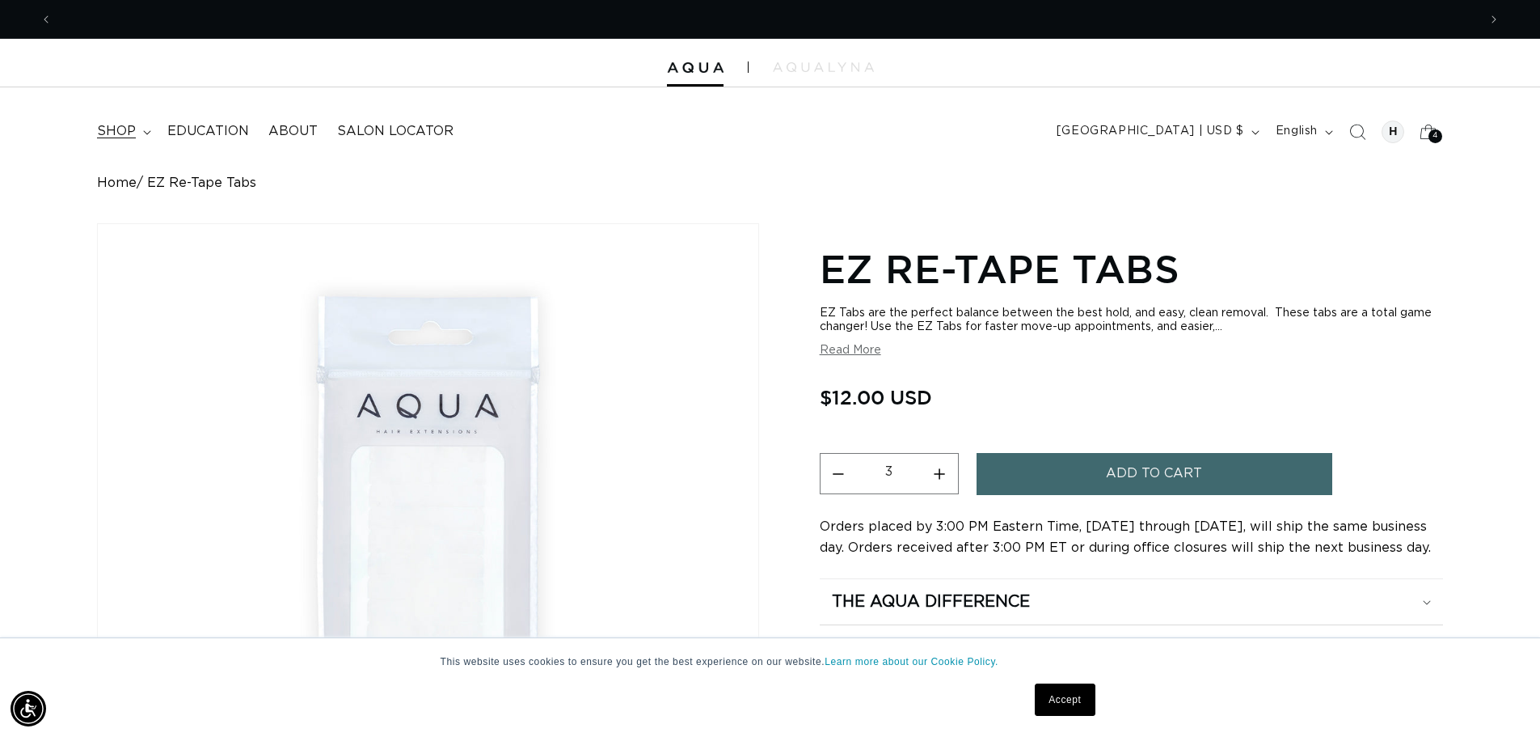
scroll to position [0, 0]
click at [116, 129] on span "shop" at bounding box center [116, 131] width 39 height 17
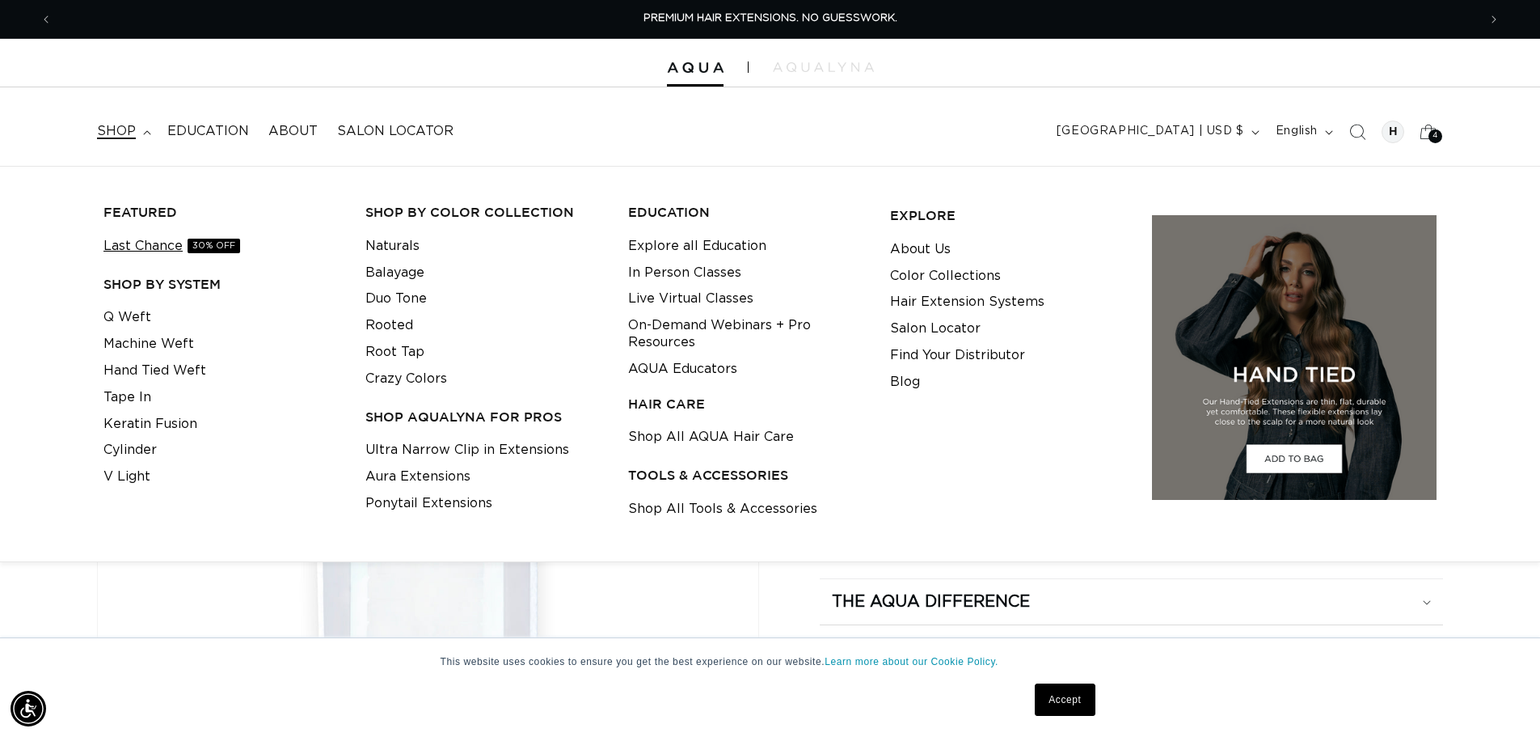
click at [150, 248] on link "Last Chance 30% OFF" at bounding box center [172, 246] width 137 height 27
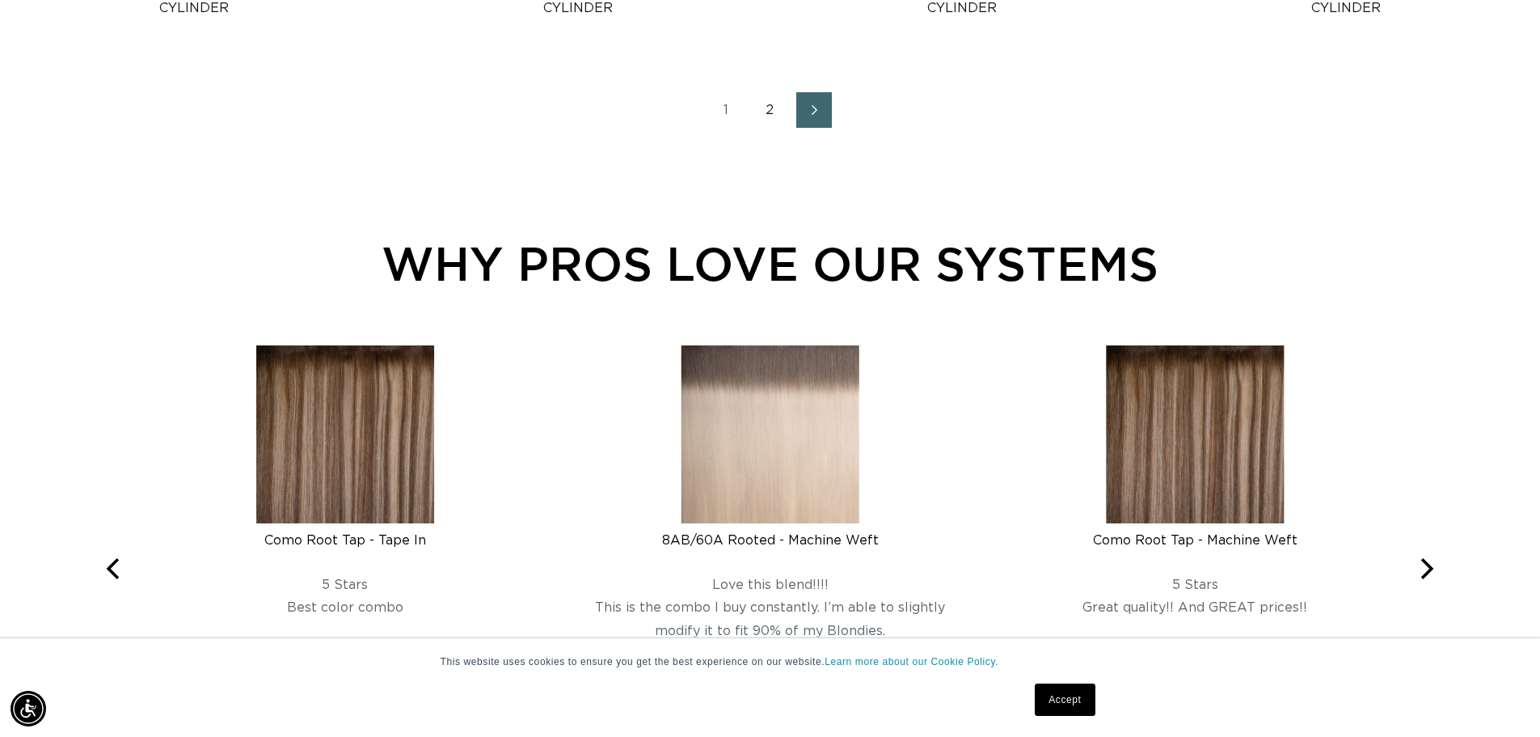
scroll to position [2345, 0]
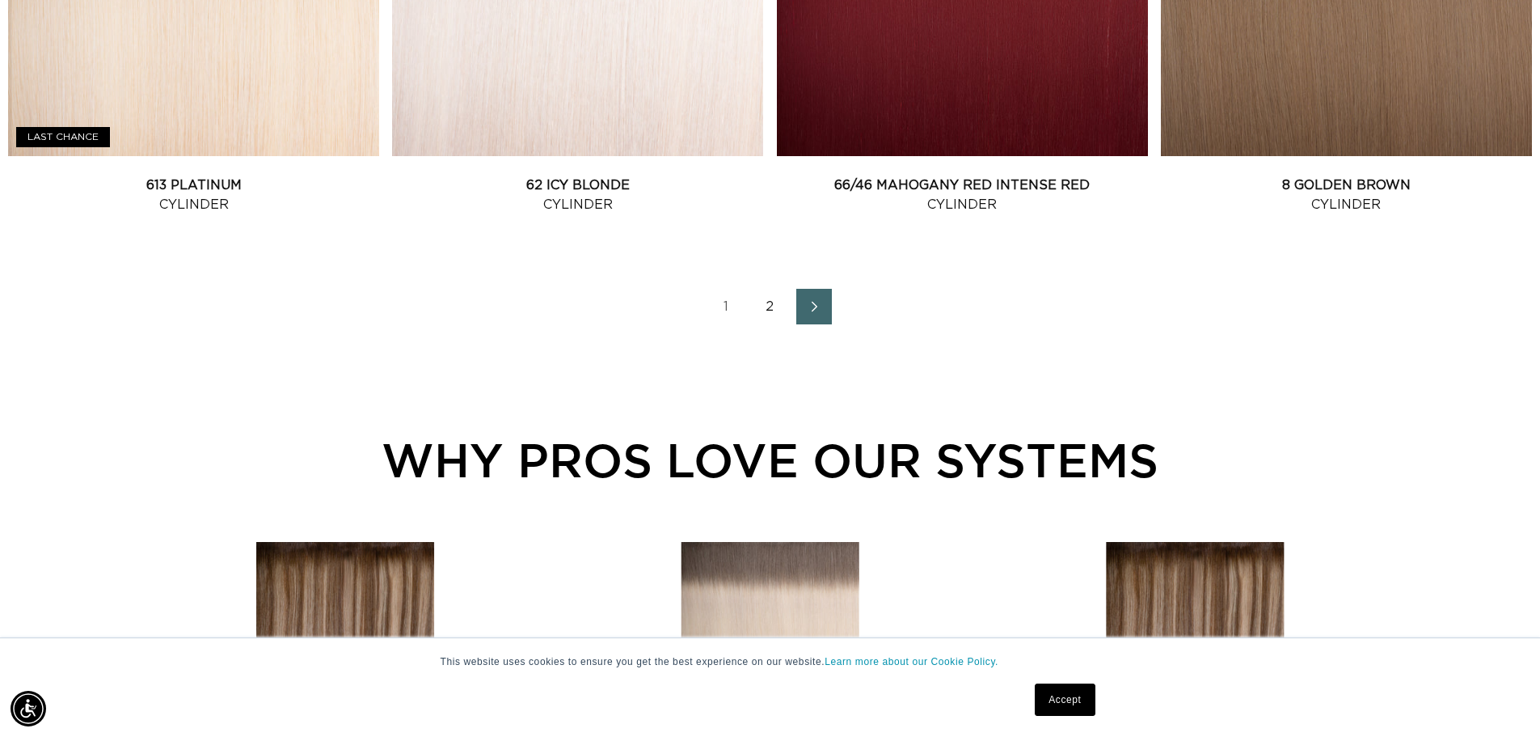
click at [818, 312] on span "Next page" at bounding box center [814, 306] width 11 height 19
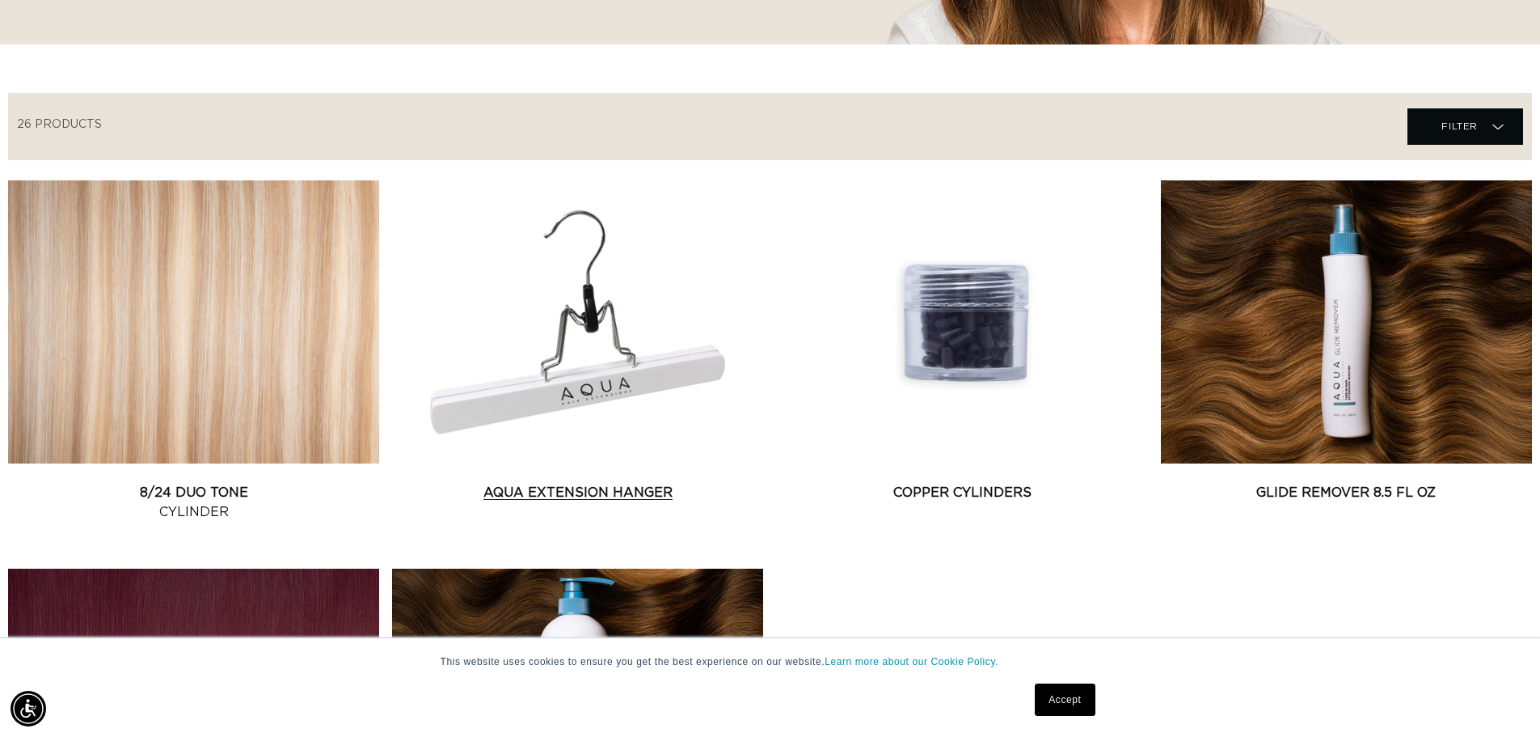
scroll to position [0, 1426]
click at [622, 483] on link "AQUA Extension Hanger" at bounding box center [577, 492] width 371 height 19
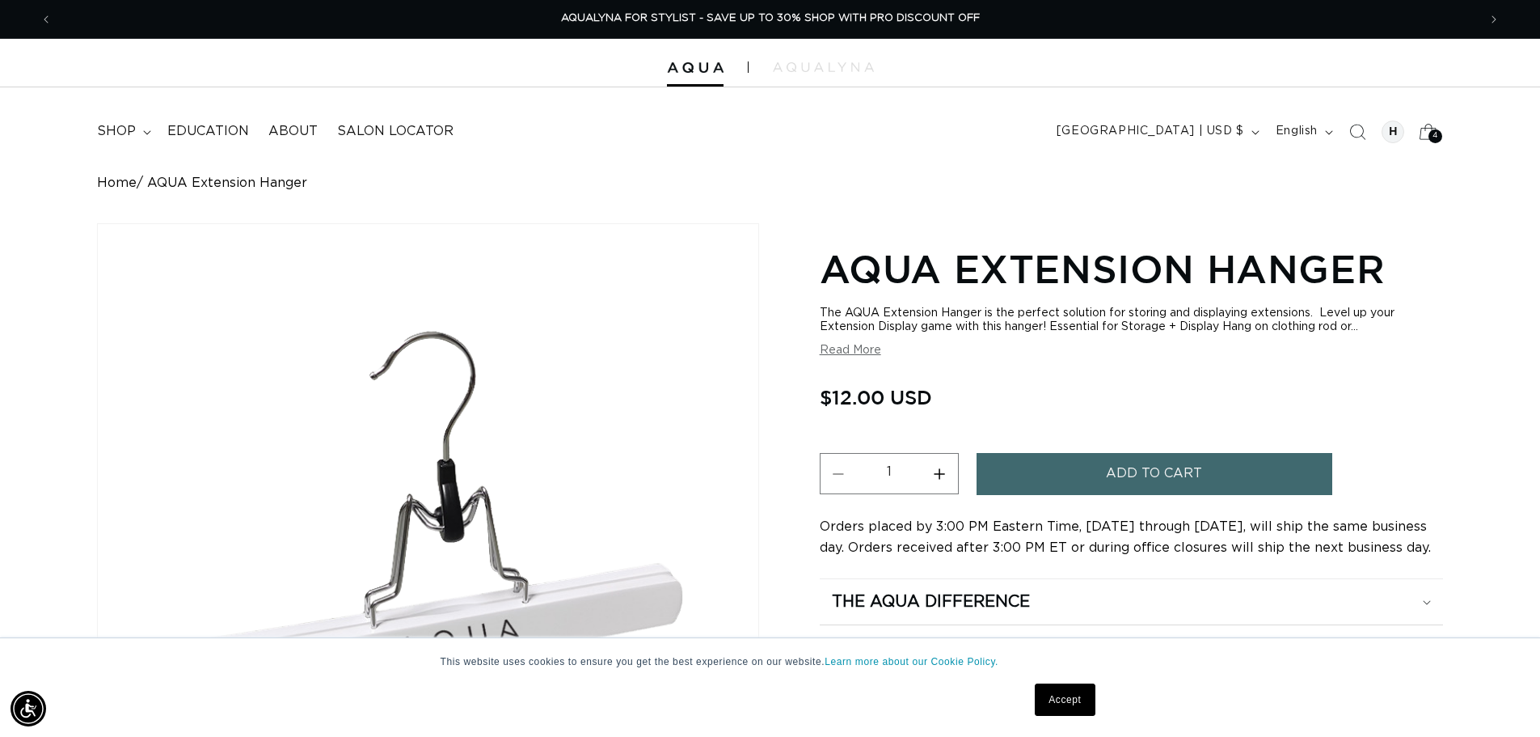
click at [1431, 141] on div "4 4" at bounding box center [1436, 136] width 14 height 14
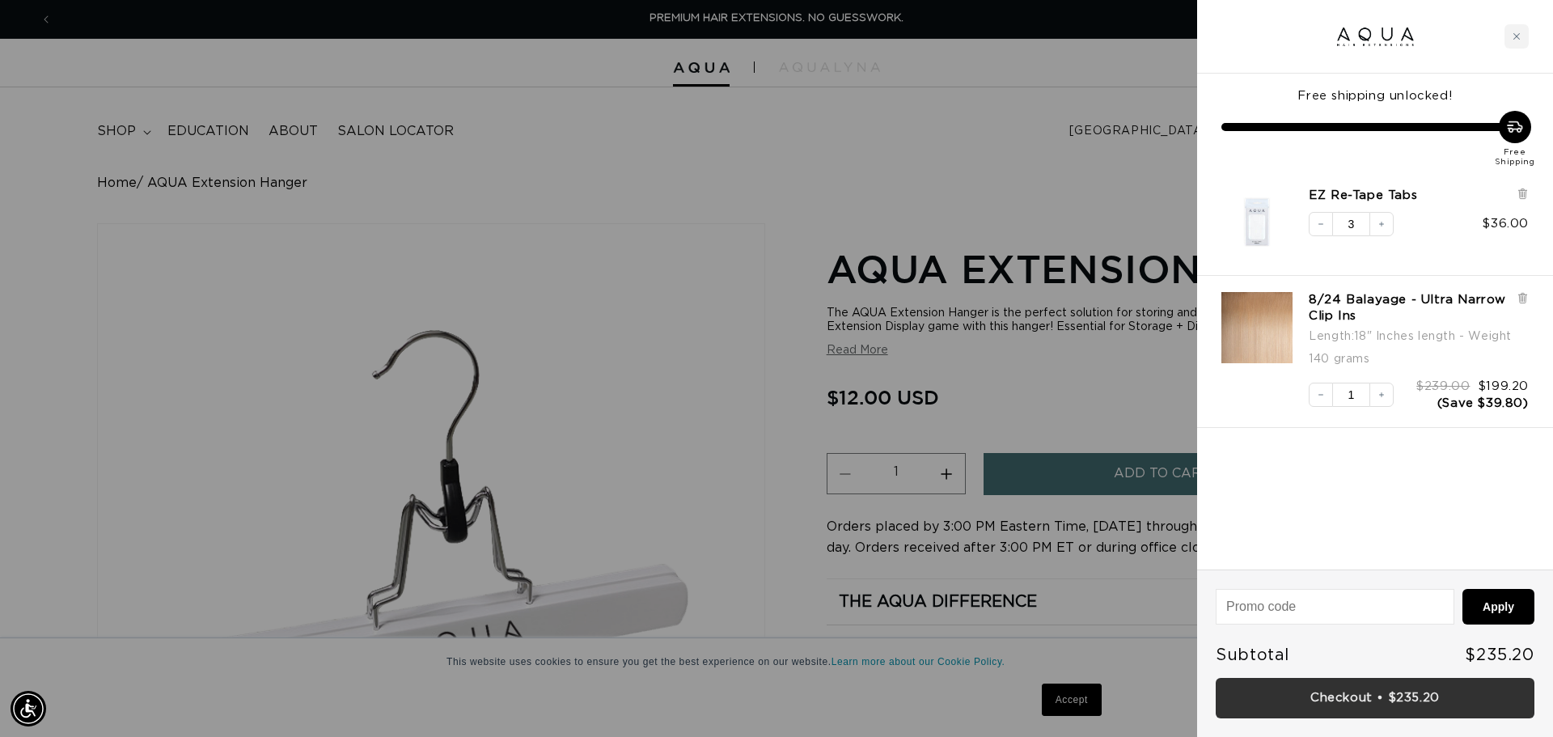
click at [1374, 704] on link "Checkout • $235.20" at bounding box center [1374, 698] width 319 height 41
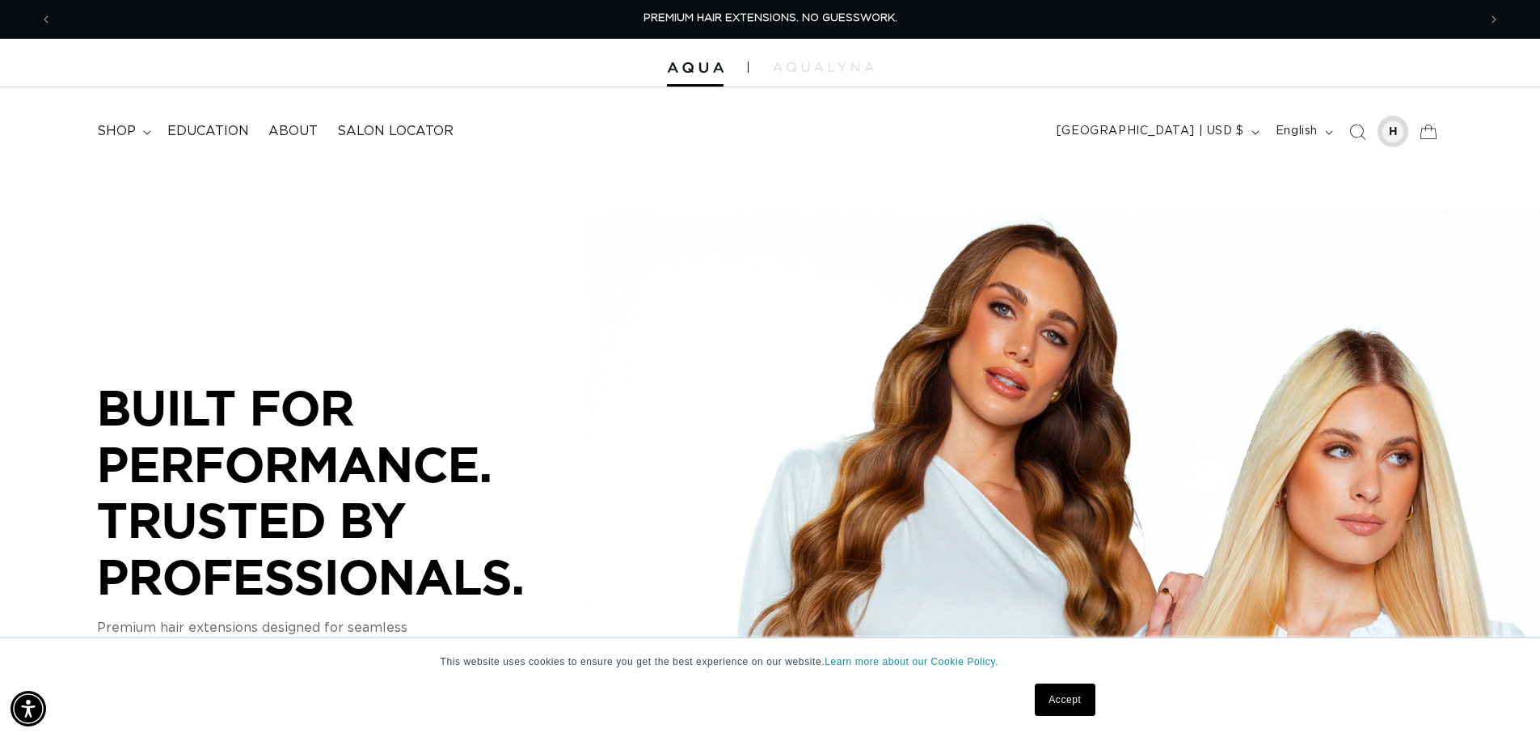
click at [1397, 137] on div at bounding box center [1393, 131] width 23 height 23
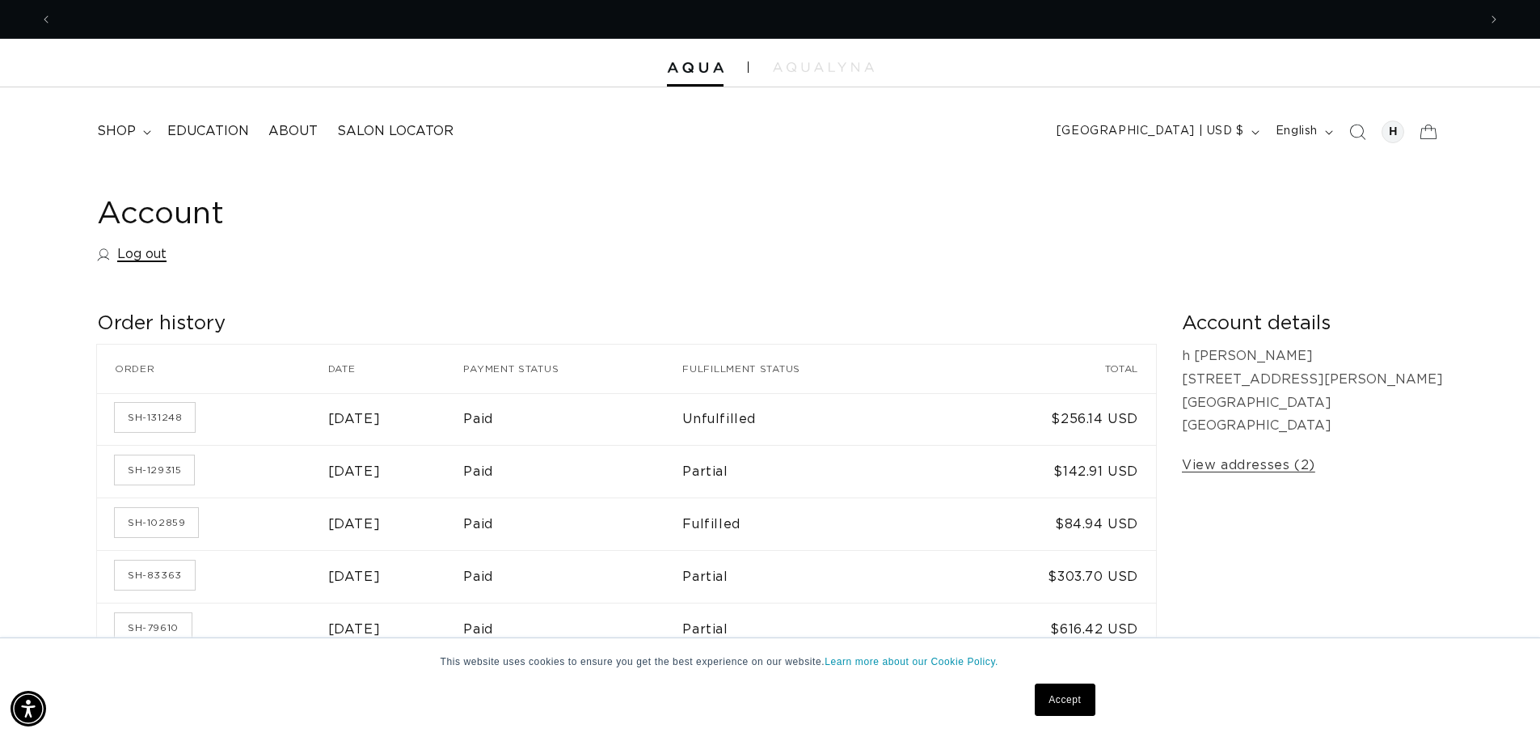
click at [150, 251] on link "Log out" at bounding box center [132, 254] width 70 height 23
